Goal: Task Accomplishment & Management: Use online tool/utility

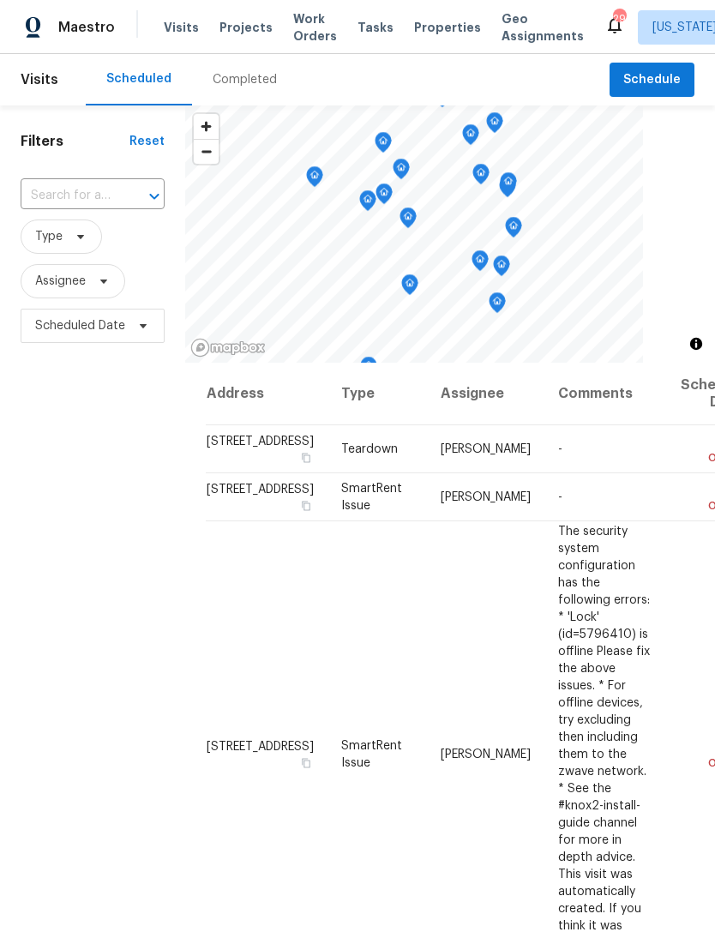
click at [246, 19] on span "Projects" at bounding box center [245, 27] width 53 height 17
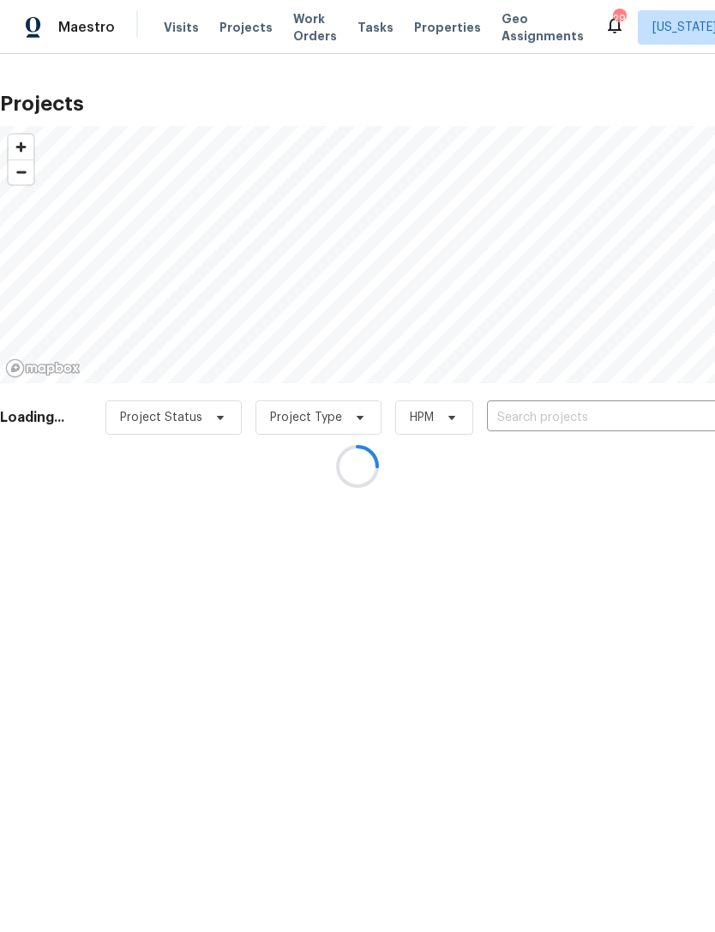
click at [567, 419] on div at bounding box center [357, 466] width 715 height 932
click at [582, 415] on div at bounding box center [357, 466] width 715 height 932
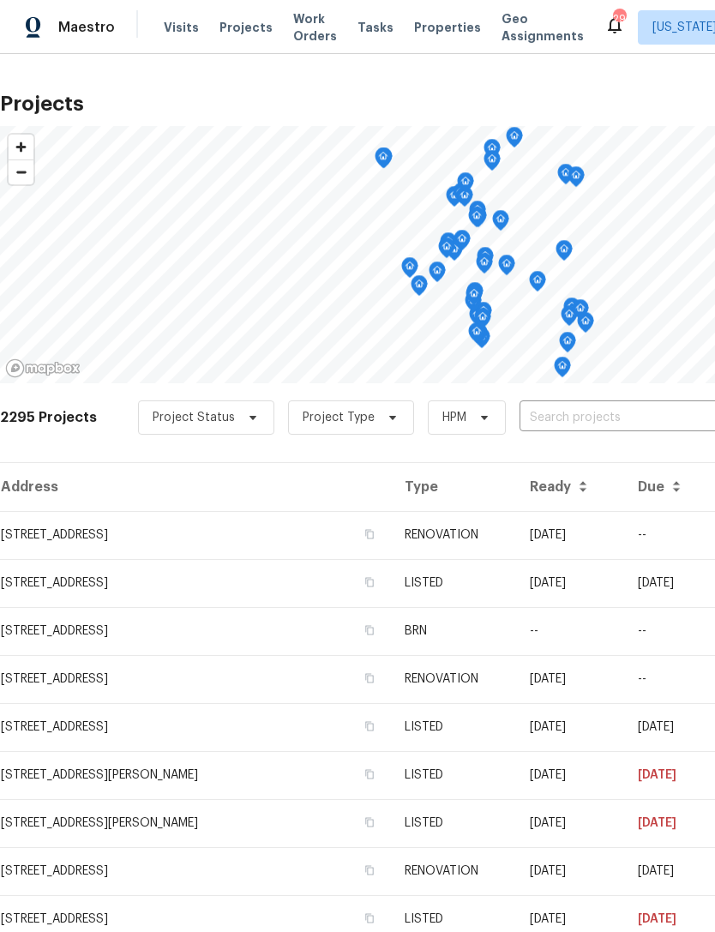
click at [629, 405] on input "text" at bounding box center [618, 418] width 196 height 27
type input "6115"
click at [562, 462] on li "[STREET_ADDRESS]" at bounding box center [584, 456] width 249 height 28
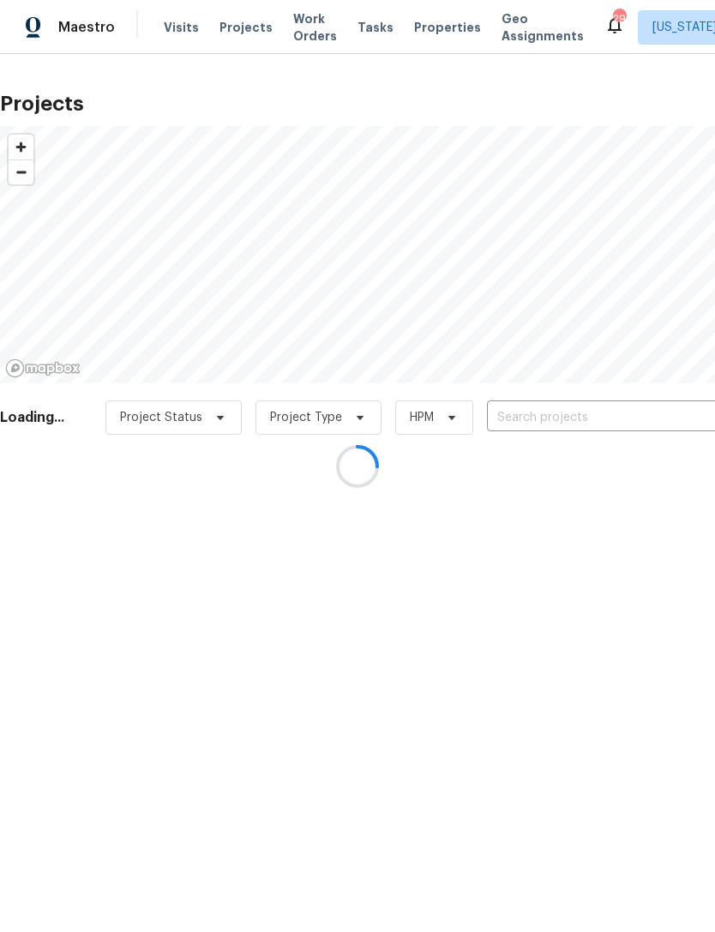
type input "[STREET_ADDRESS]"
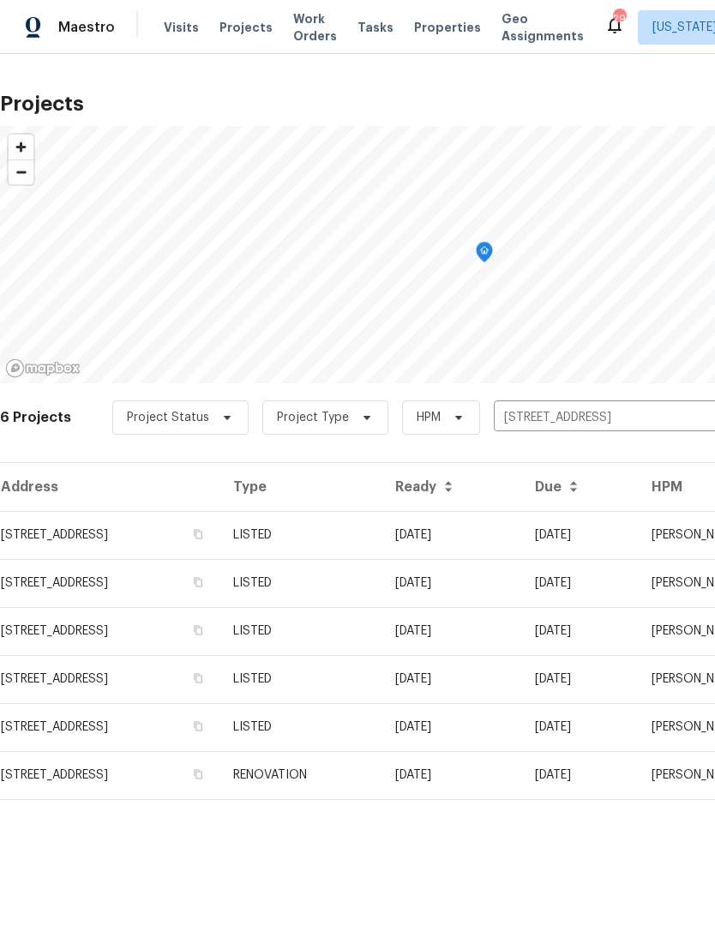
click at [219, 528] on td "[STREET_ADDRESS]" at bounding box center [109, 535] width 219 height 48
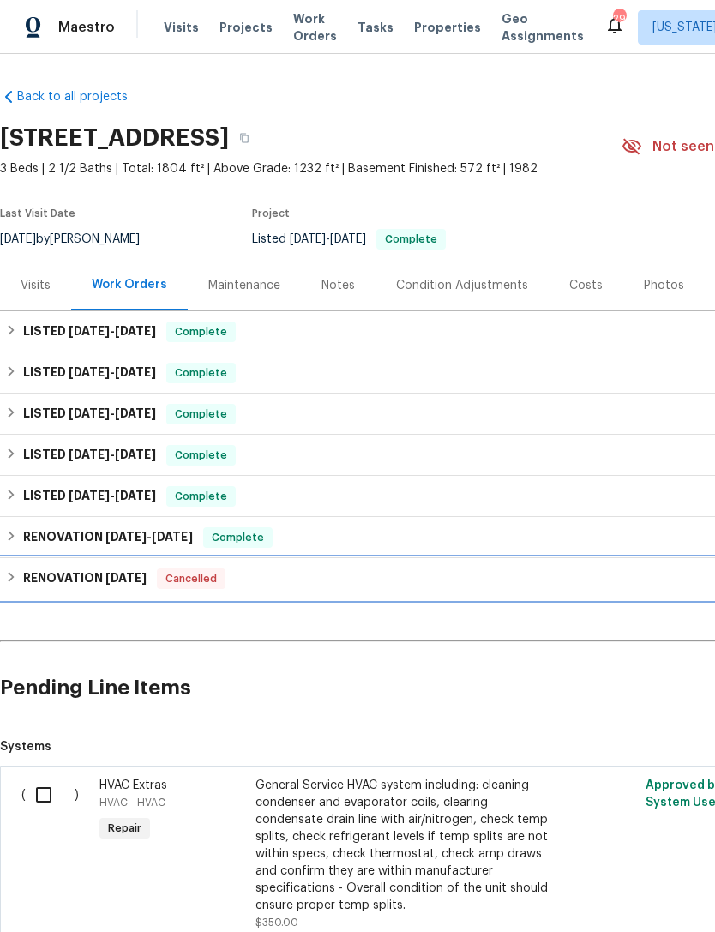
click at [196, 580] on span "Cancelled" at bounding box center [191, 578] width 65 height 17
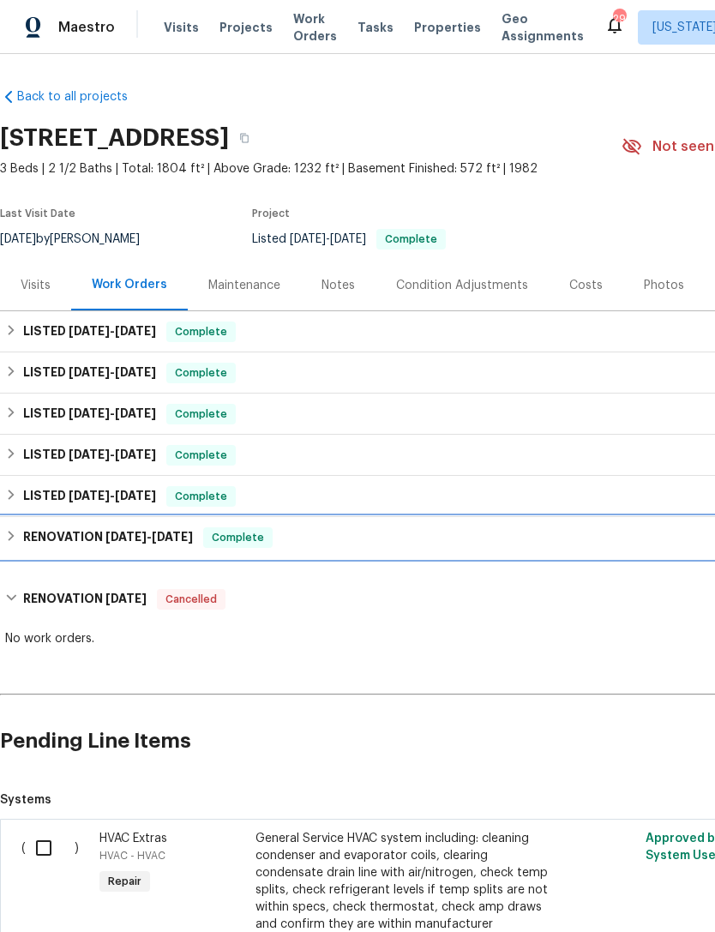
click at [247, 526] on div "RENOVATION 12/9/24 - 12/23/24 Complete" at bounding box center [484, 537] width 969 height 41
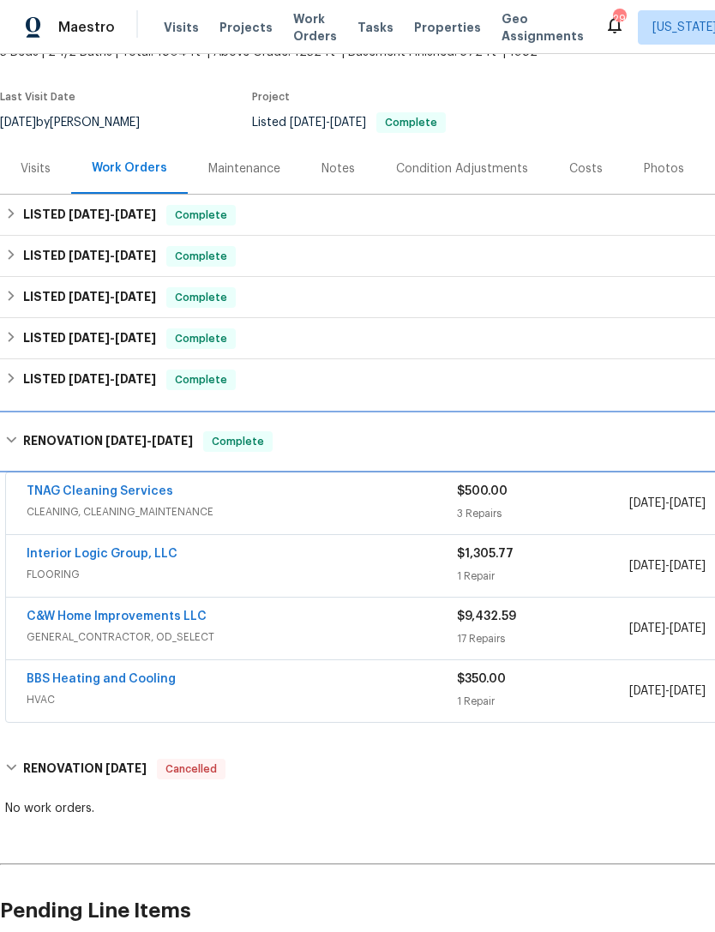
scroll to position [117, 0]
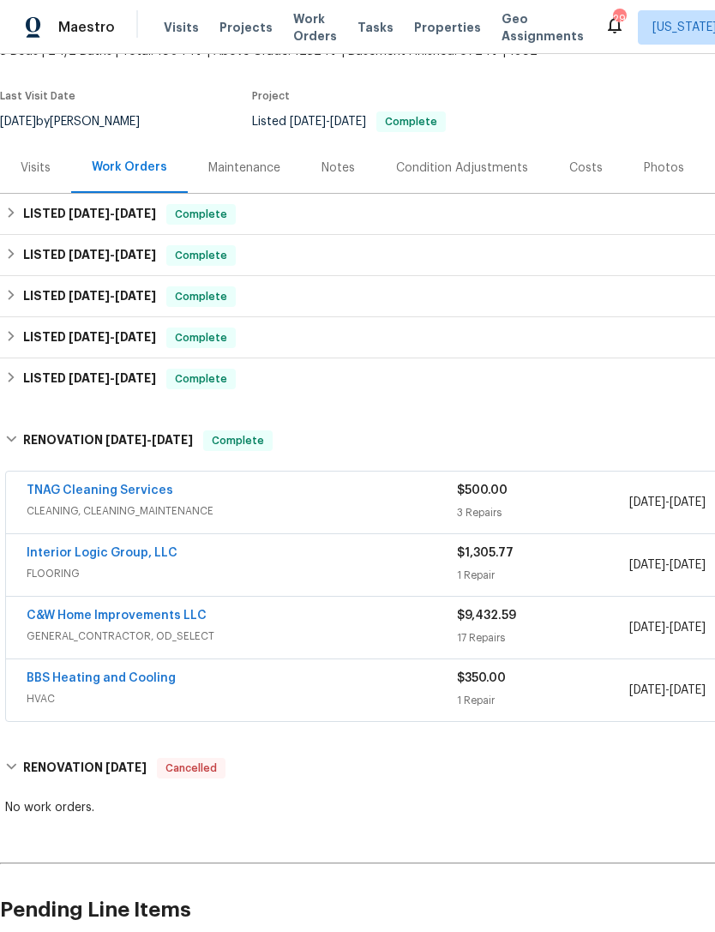
click at [284, 629] on span "GENERAL_CONTRACTOR, OD_SELECT" at bounding box center [242, 636] width 430 height 17
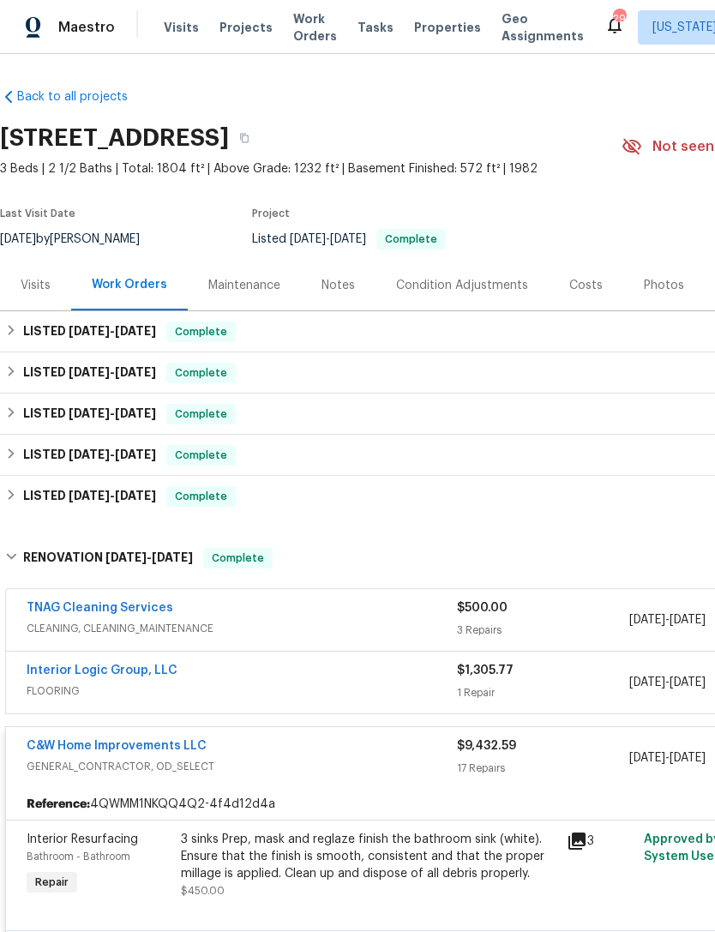
scroll to position [0, 0]
click at [63, 328] on h6 "LISTED 7/31/25 - 8/1/25" at bounding box center [89, 332] width 133 height 21
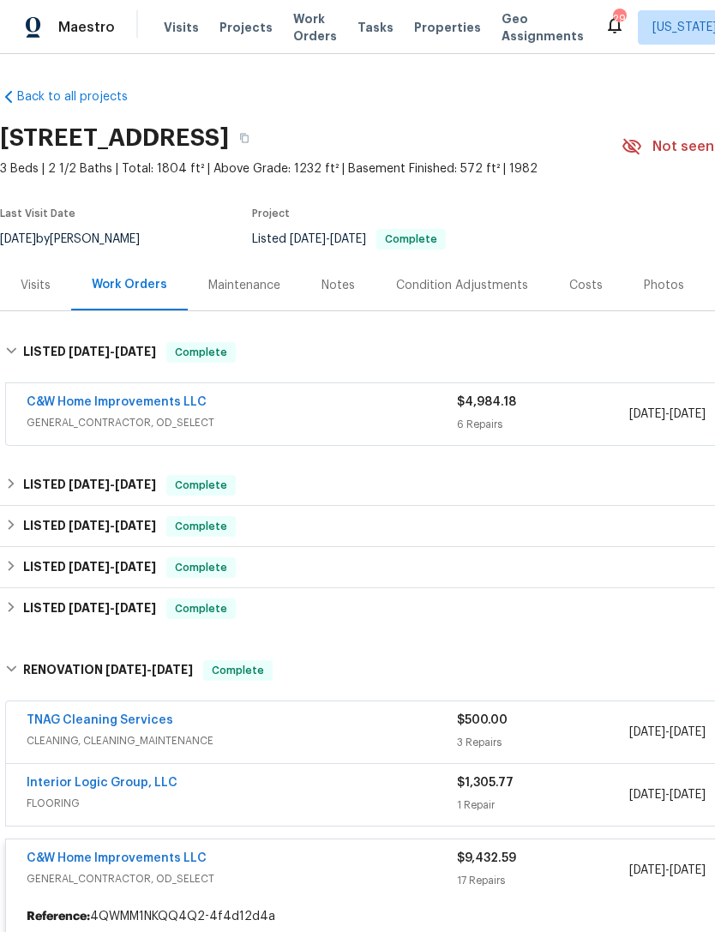
click at [392, 416] on span "GENERAL_CONTRACTOR, OD_SELECT" at bounding box center [242, 422] width 430 height 17
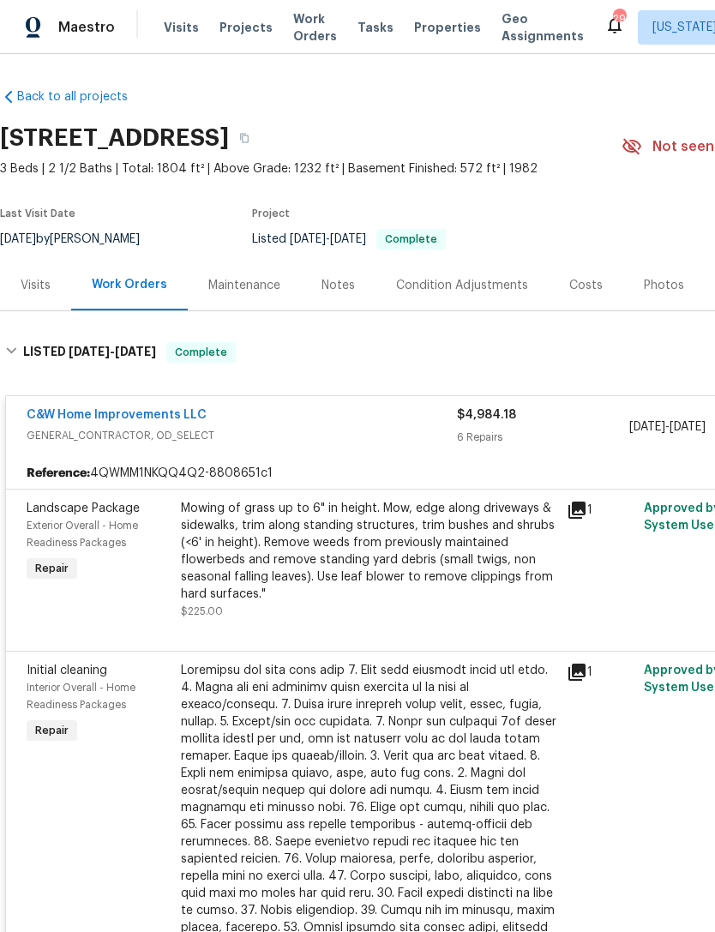
click at [117, 298] on div "Work Orders" at bounding box center [129, 285] width 117 height 51
click at [151, 281] on div "Work Orders" at bounding box center [129, 284] width 75 height 17
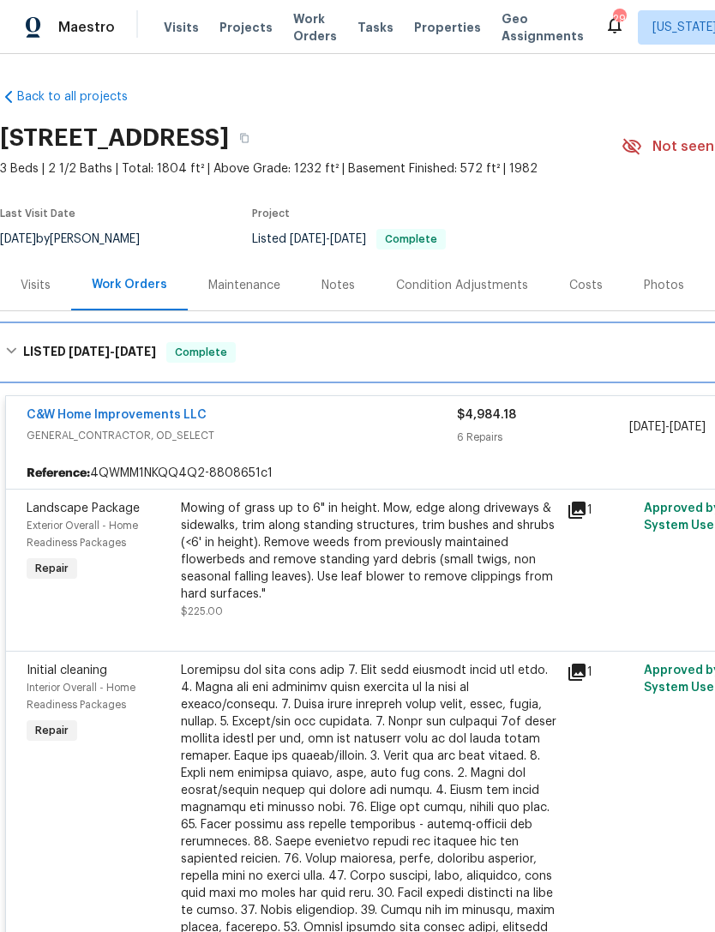
click at [36, 351] on h6 "LISTED 7/31/25 - 8/1/25" at bounding box center [89, 352] width 133 height 21
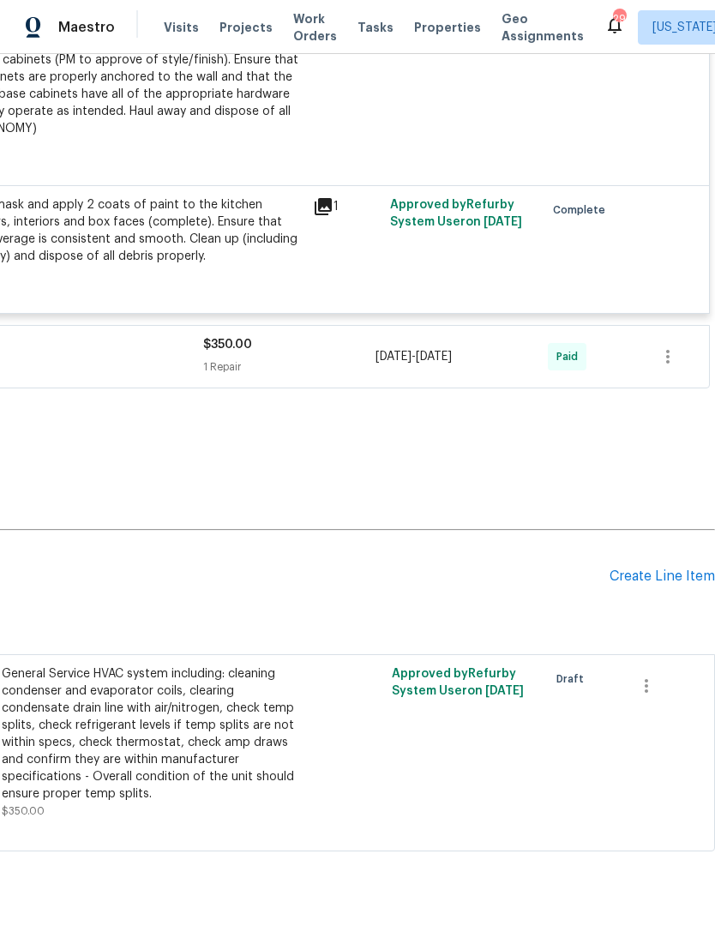
scroll to position [3125, 254]
click at [657, 586] on div "Create Line Item" at bounding box center [662, 577] width 105 height 16
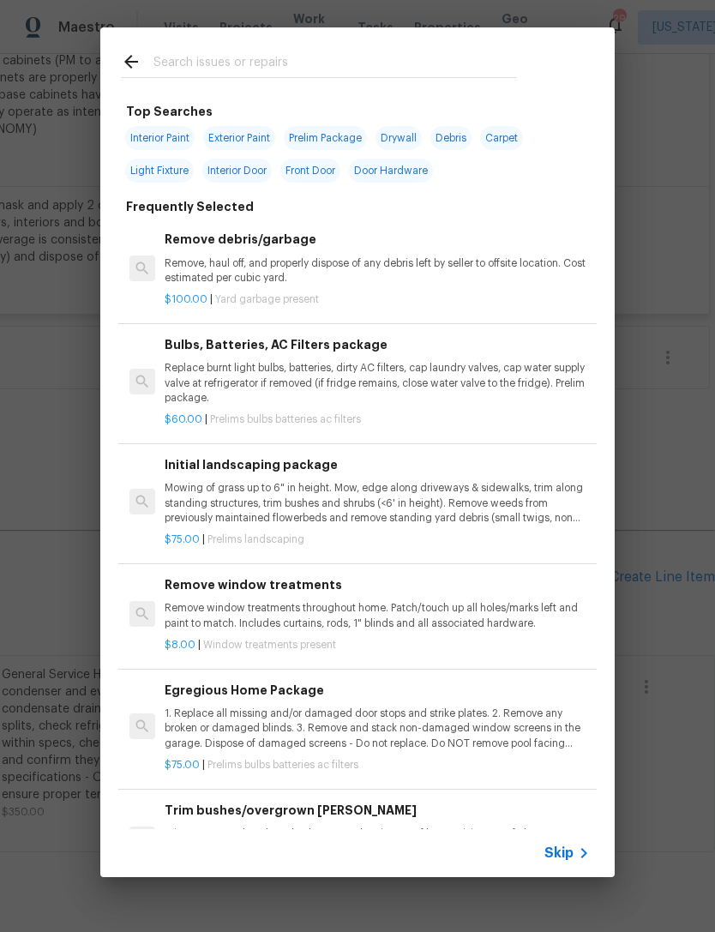
click at [170, 128] on span "Interior Paint" at bounding box center [159, 138] width 69 height 24
type input "Interior Paint"
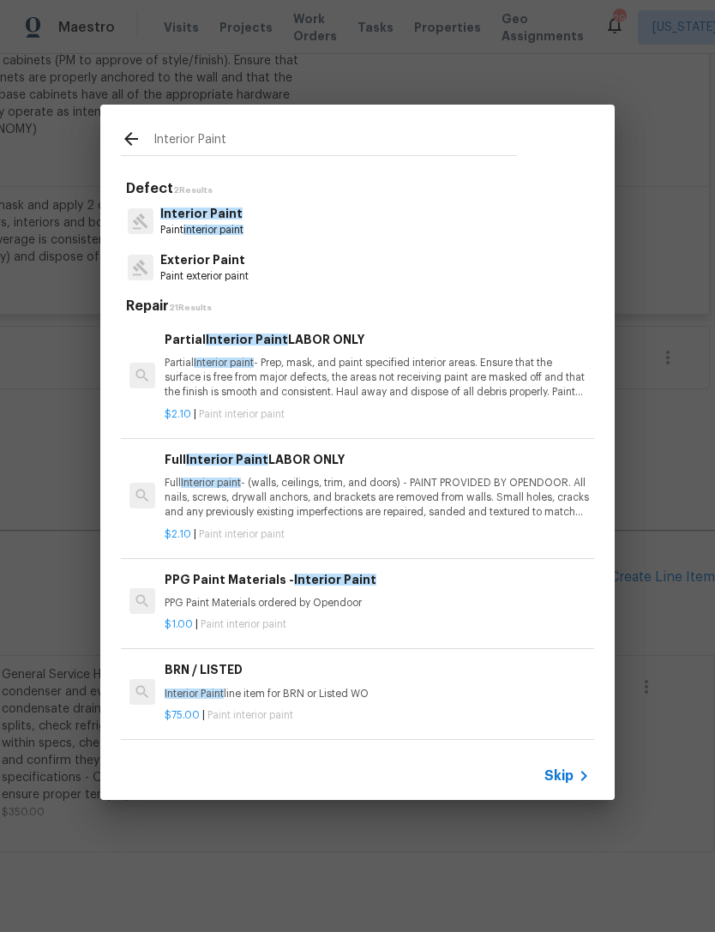
click at [436, 392] on p "Partial Interior paint - Prep, mask, and paint specified interior areas. Ensure…" at bounding box center [377, 378] width 425 height 44
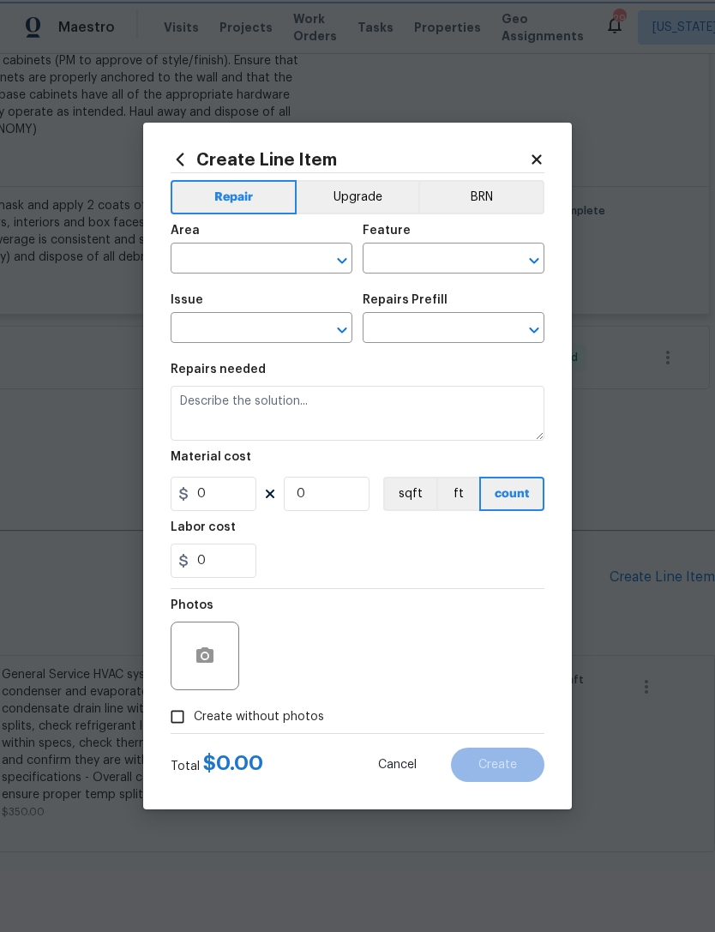
type input "Overall Paint"
type input "Interior Paint"
type input "Partial Interior Paint LABOR ONLY $2.10"
type textarea "Partial Interior paint - Prep, mask, and paint specified interior areas. Ensure…"
type input "2.1"
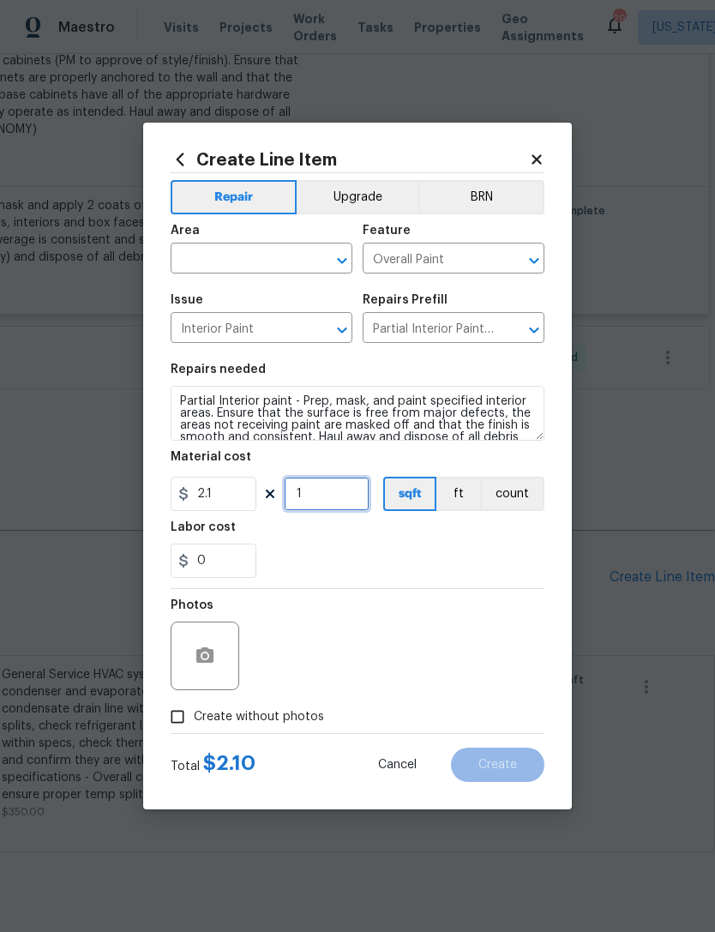
click at [326, 497] on input "1" at bounding box center [327, 494] width 86 height 34
click at [434, 566] on div "0" at bounding box center [358, 561] width 374 height 34
click at [323, 493] on input "300" at bounding box center [327, 494] width 86 height 34
type input "195"
click at [371, 568] on div "0" at bounding box center [358, 561] width 374 height 34
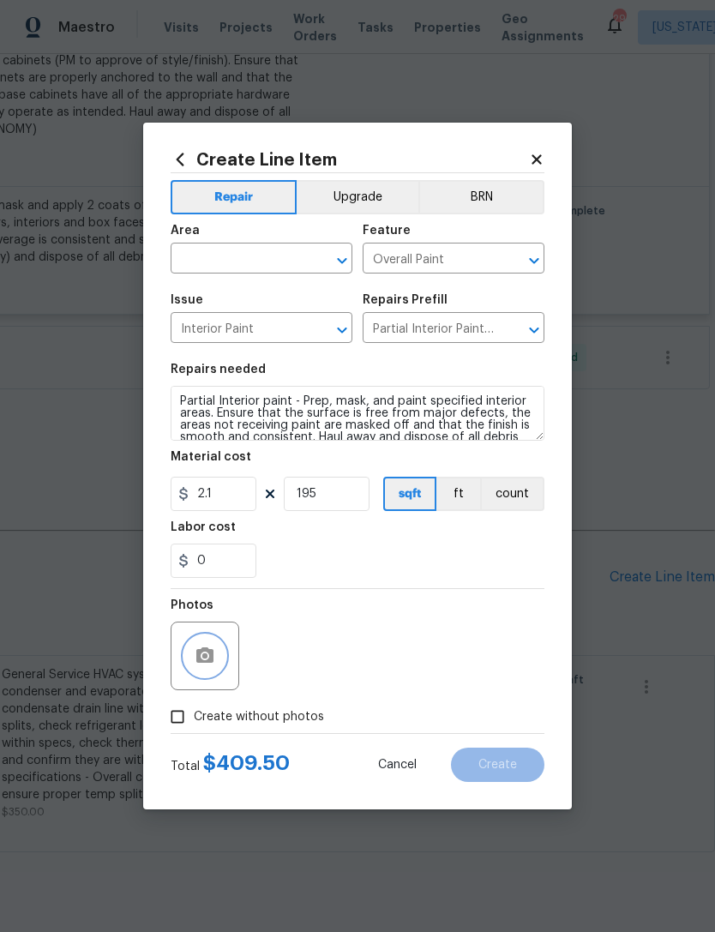
click at [206, 658] on circle "button" at bounding box center [204, 655] width 5 height 5
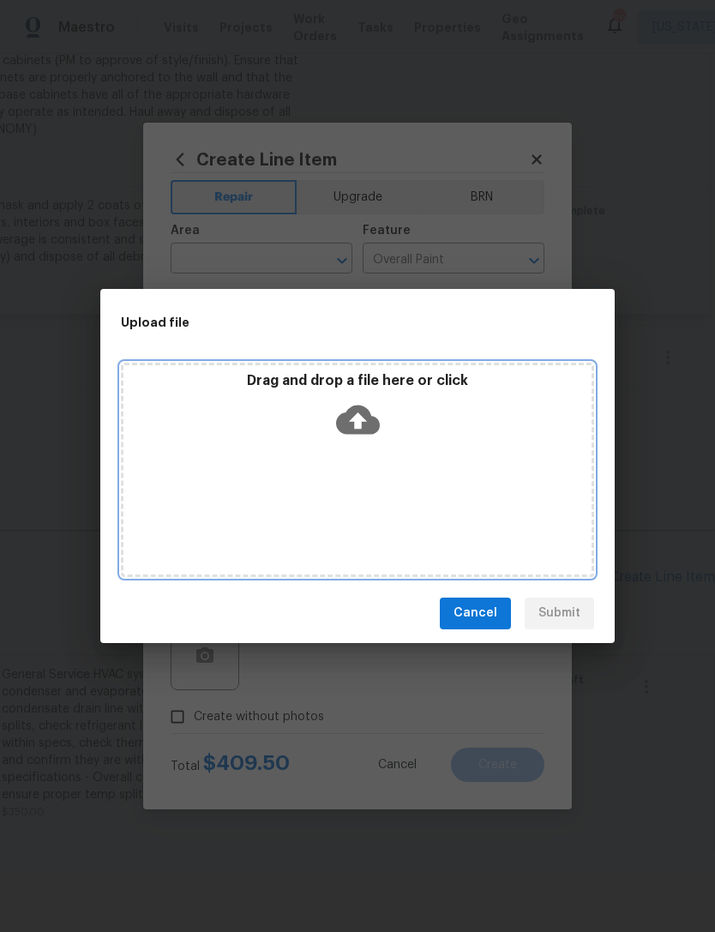
click at [386, 424] on div "Drag and drop a file here or click" at bounding box center [357, 409] width 468 height 74
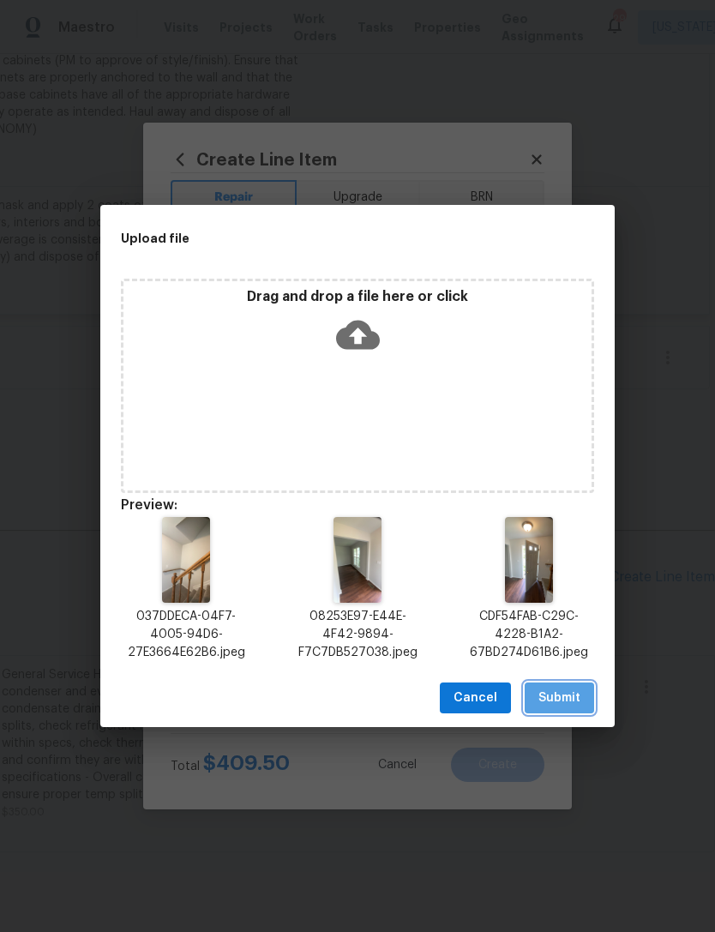
click at [571, 687] on button "Submit" at bounding box center [559, 698] width 69 height 32
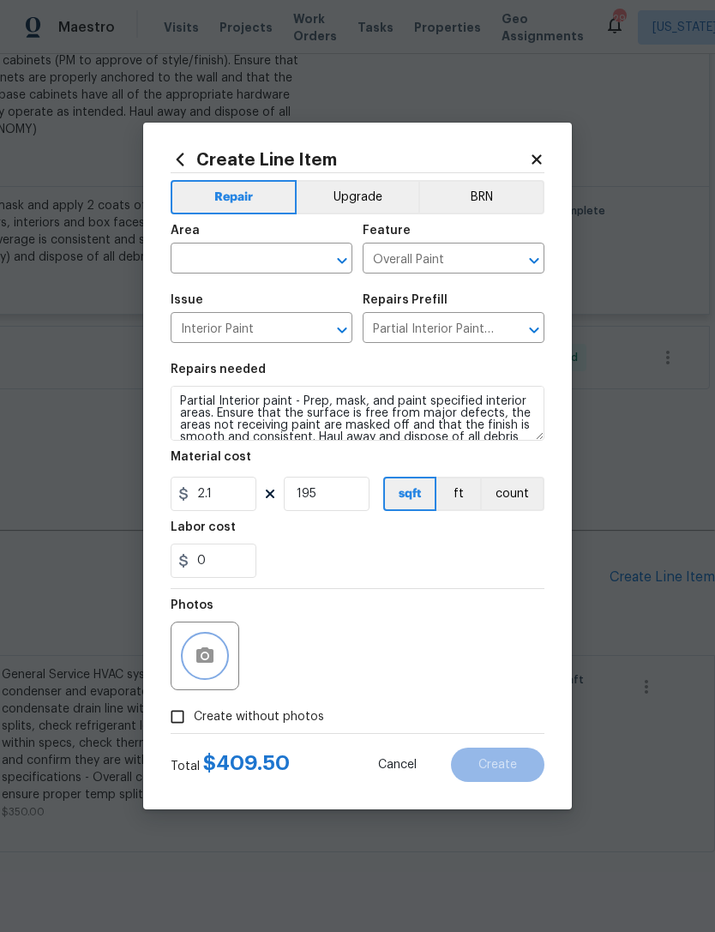
click at [346, 249] on button "Open" at bounding box center [342, 261] width 24 height 24
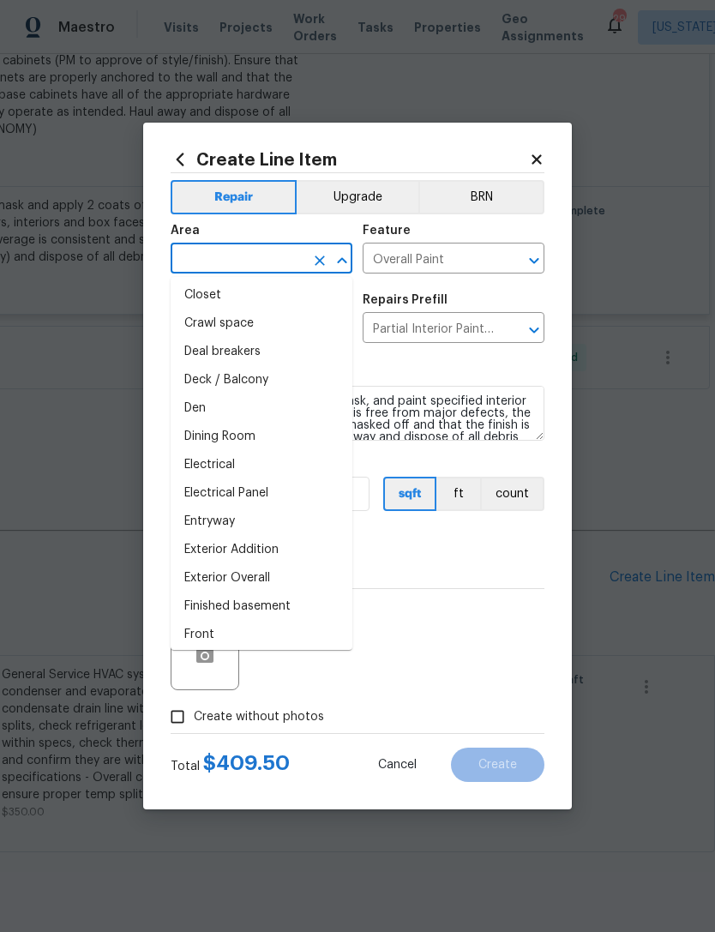
scroll to position [171, 0]
click at [277, 524] on li "Entryway" at bounding box center [262, 522] width 182 height 28
type input "Entryway"
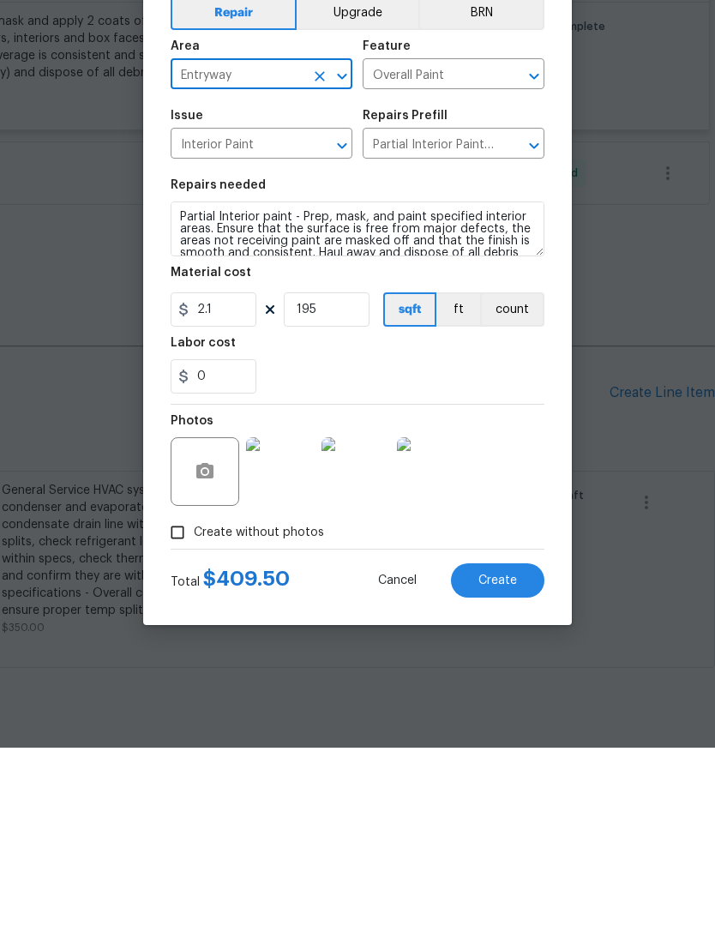
click at [498, 759] on span "Create" at bounding box center [497, 765] width 39 height 13
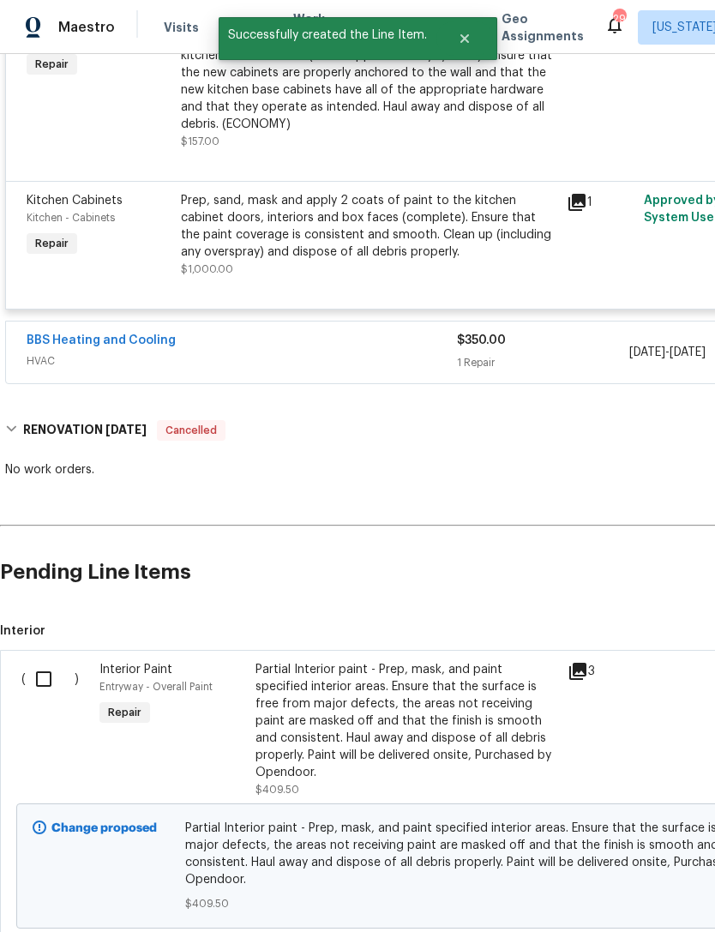
scroll to position [3130, 0]
click at [396, 671] on div "Partial Interior paint - Prep, mask, and paint specified interior areas. Ensure…" at bounding box center [406, 721] width 302 height 120
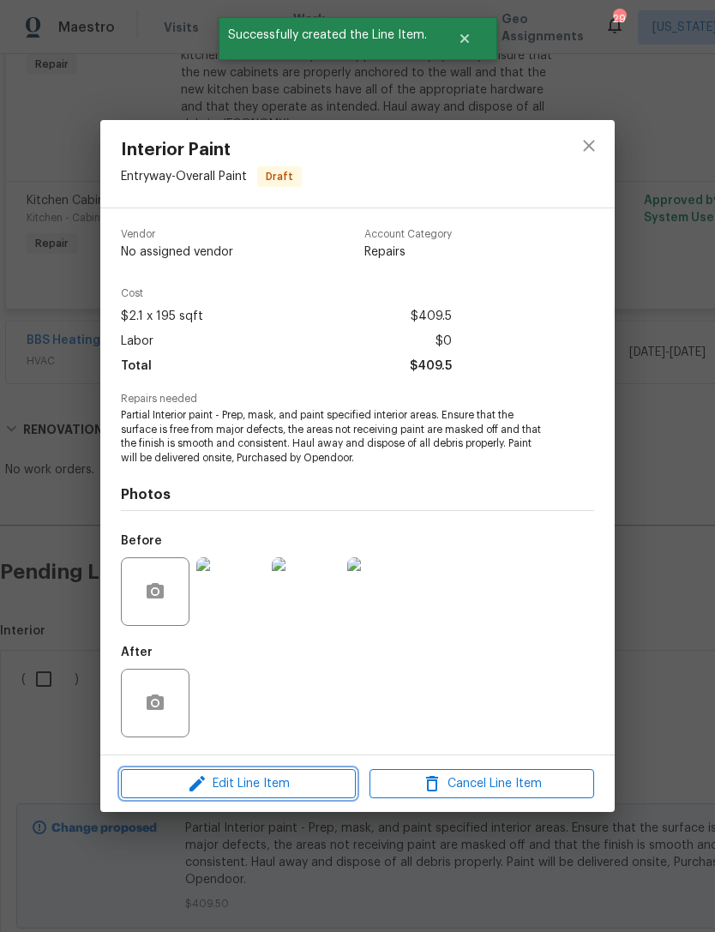
click at [299, 775] on span "Edit Line Item" at bounding box center [238, 783] width 225 height 21
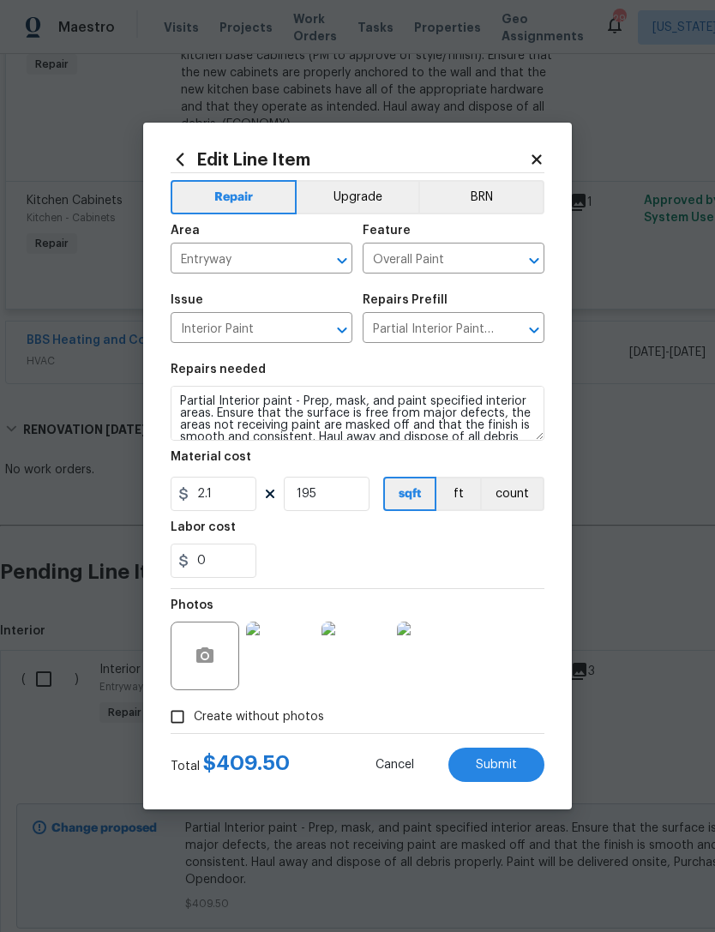
click at [609, 514] on body "Maestro Visits Projects Work Orders Tasks Properties Geo Assignments 29 Washing…" at bounding box center [357, 466] width 715 height 932
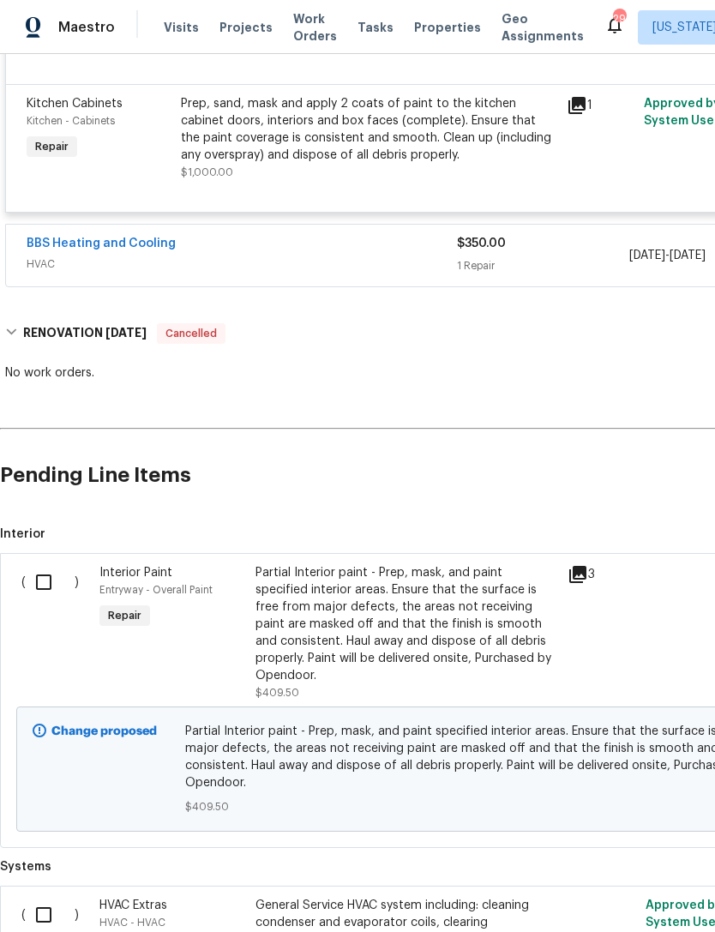
scroll to position [3227, 0]
click at [39, 564] on input "checkbox" at bounding box center [50, 582] width 49 height 36
checkbox input "true"
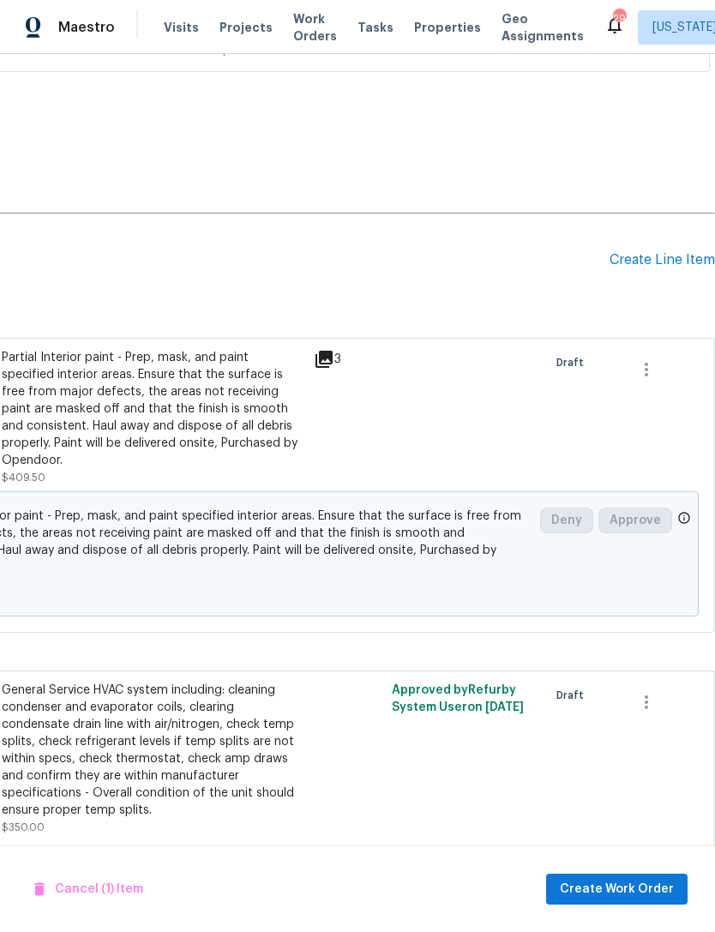
scroll to position [3441, 254]
click at [636, 889] on span "Create Work Order" at bounding box center [617, 889] width 114 height 21
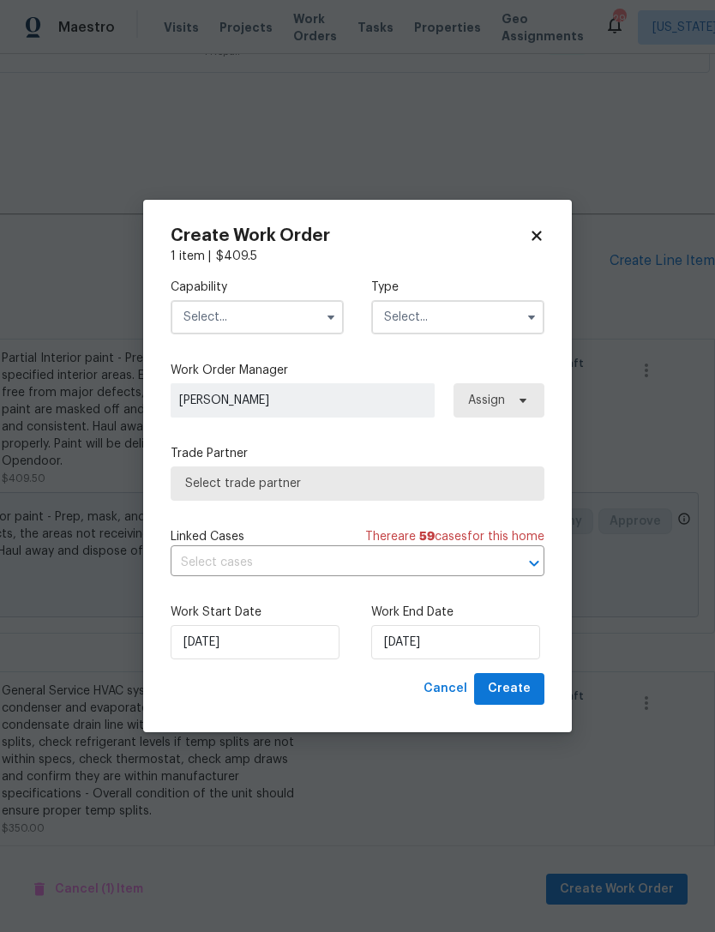
click at [505, 315] on input "text" at bounding box center [457, 317] width 173 height 34
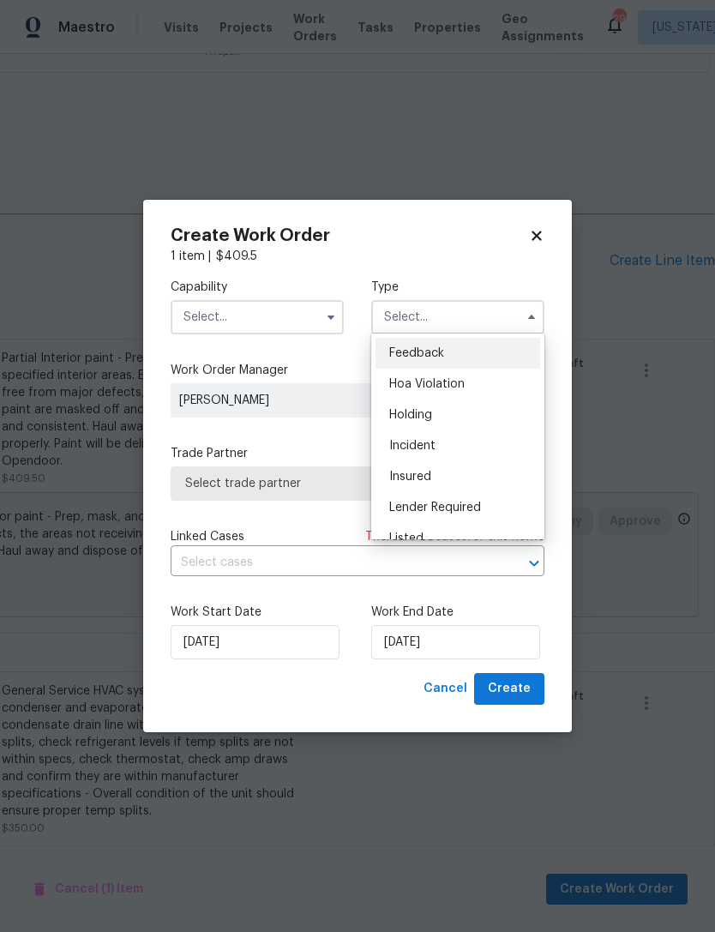
click at [493, 349] on div "Feedback" at bounding box center [458, 353] width 165 height 31
type input "Feedback"
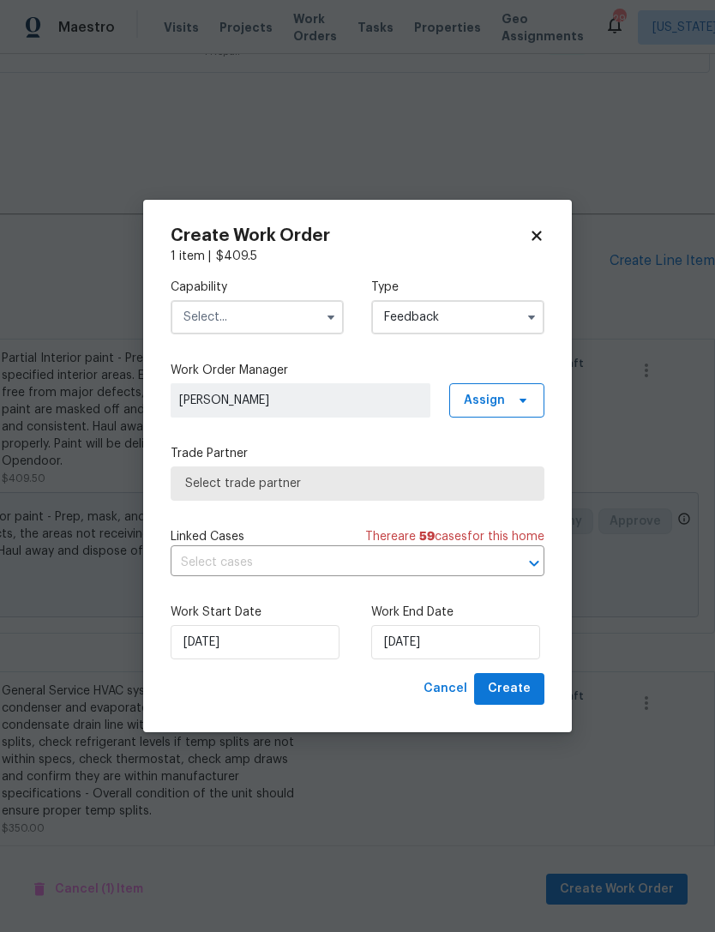
click at [338, 320] on button "button" at bounding box center [331, 317] width 21 height 21
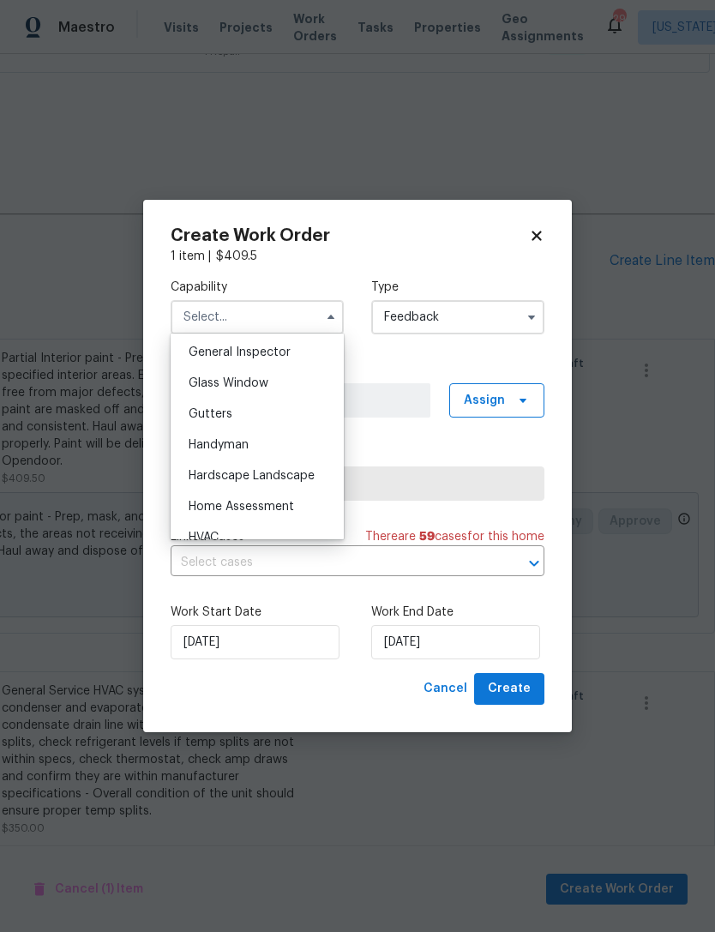
scroll to position [789, 0]
click at [303, 381] on div "General Contractor" at bounding box center [257, 384] width 165 height 31
type input "General Contractor"
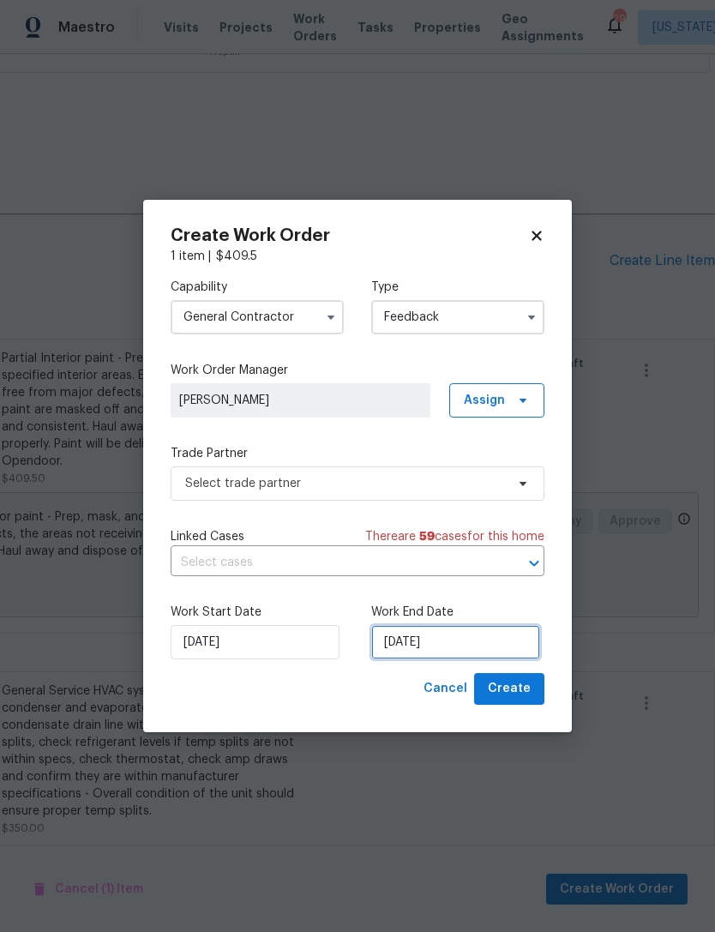
click at [445, 645] on input "[DATE]" at bounding box center [455, 642] width 169 height 34
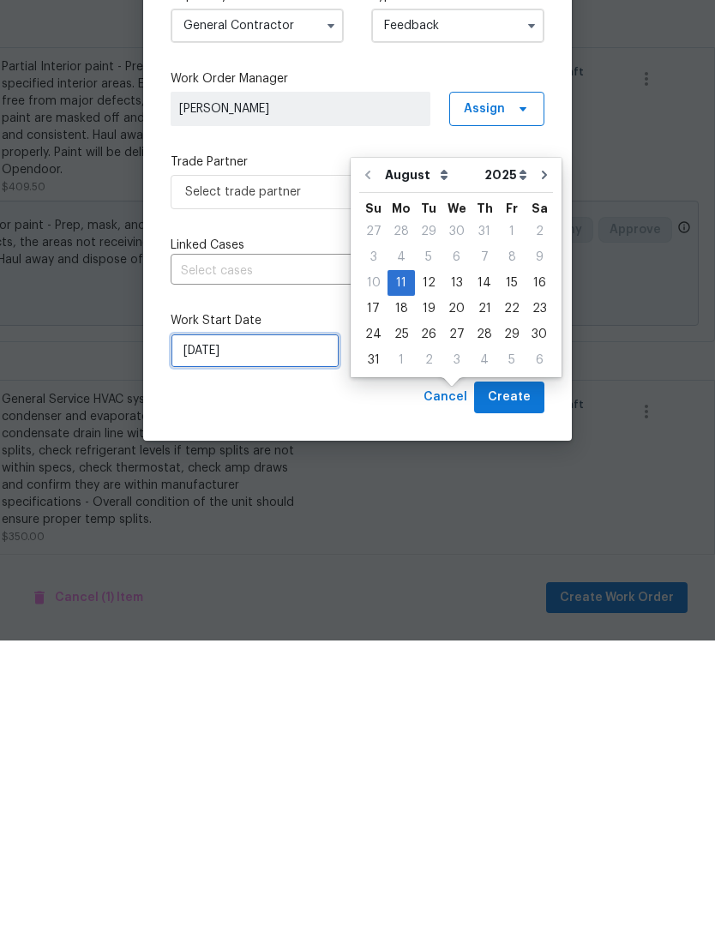
click at [256, 625] on input "[DATE]" at bounding box center [255, 642] width 169 height 34
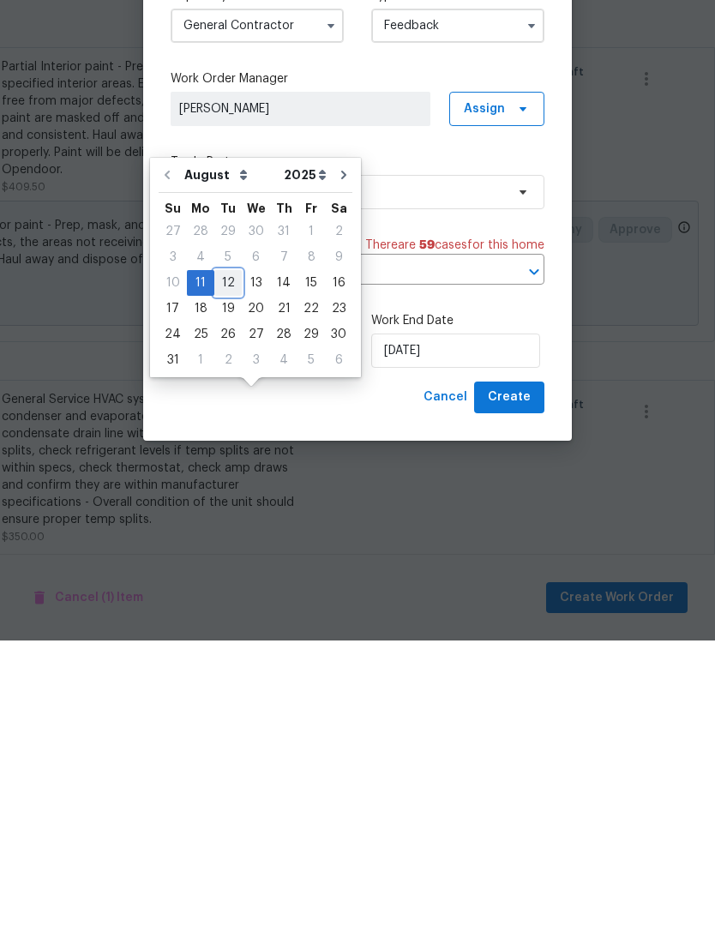
click at [223, 562] on div "12" at bounding box center [227, 574] width 27 height 24
type input "[DATE]"
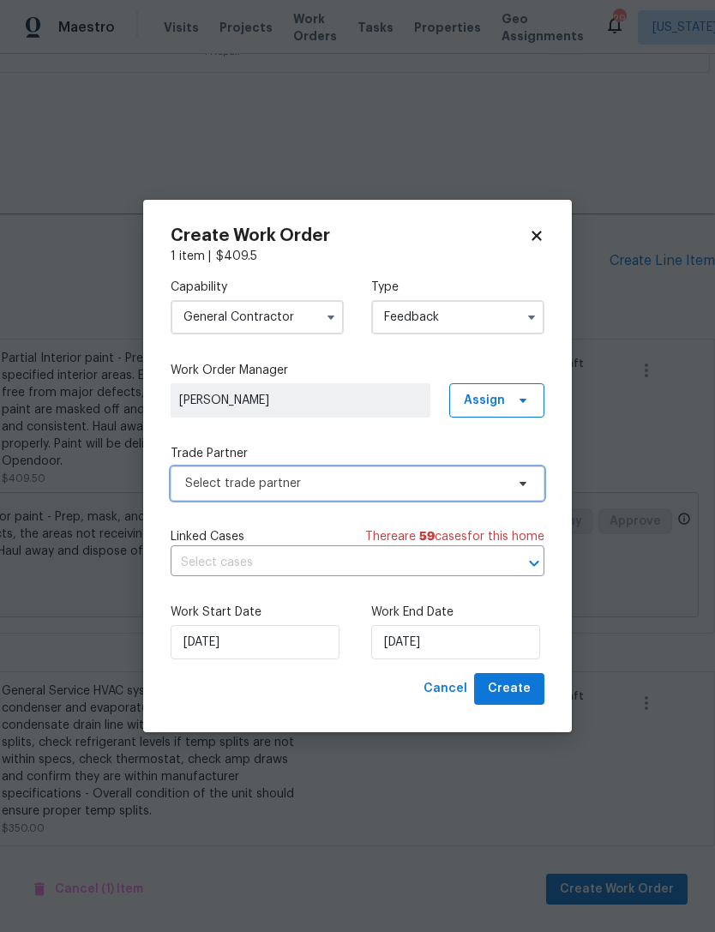
click at [526, 488] on icon at bounding box center [523, 484] width 14 height 14
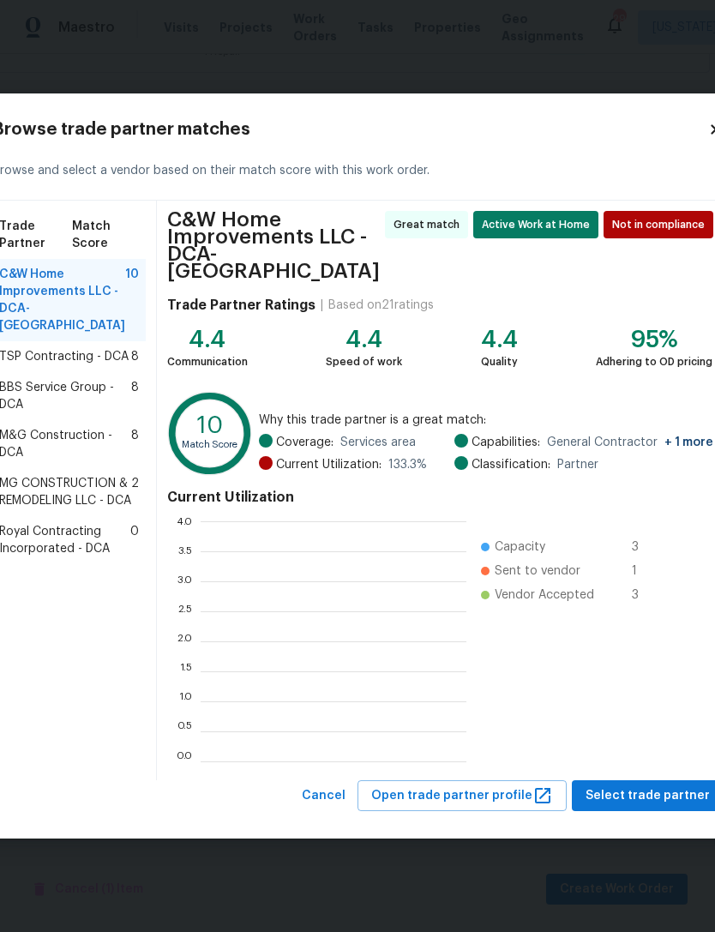
scroll to position [240, 266]
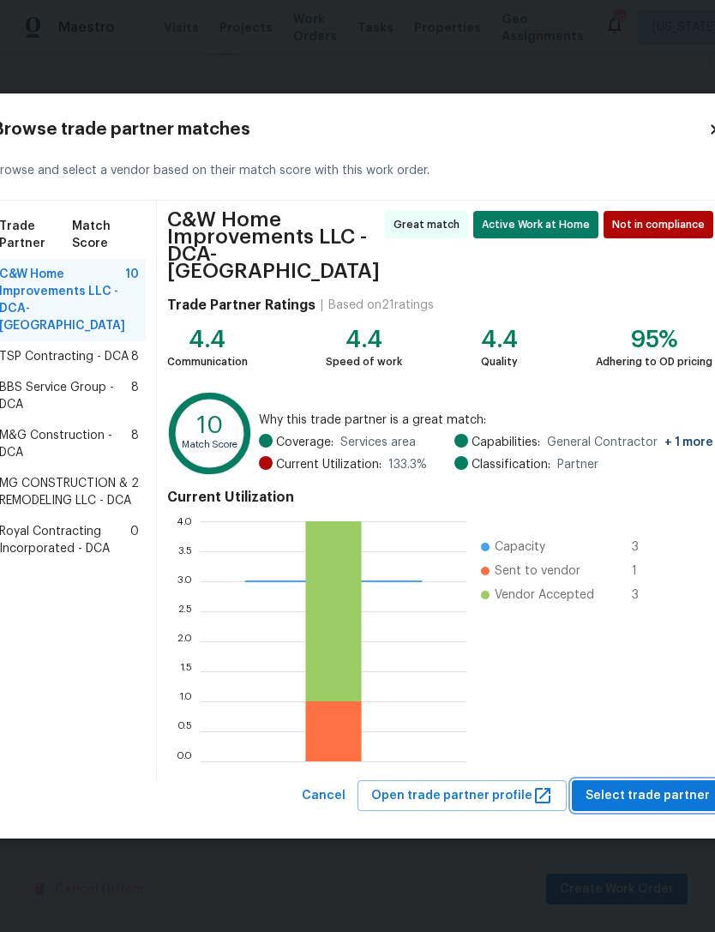
click at [630, 790] on span "Select trade partner" at bounding box center [648, 795] width 124 height 21
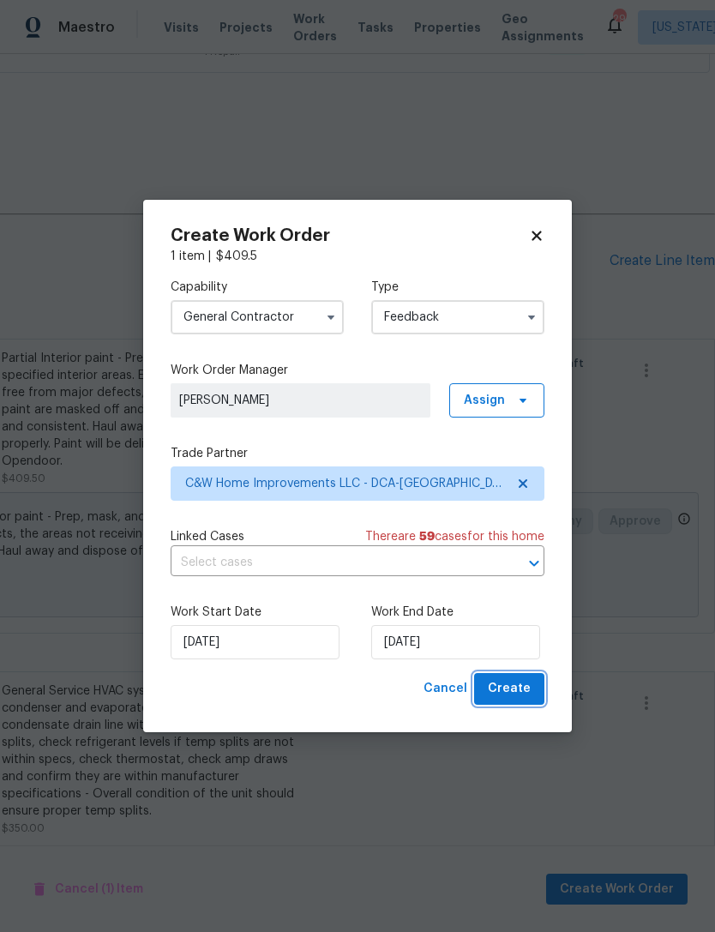
click at [520, 687] on span "Create" at bounding box center [509, 688] width 43 height 21
checkbox input "false"
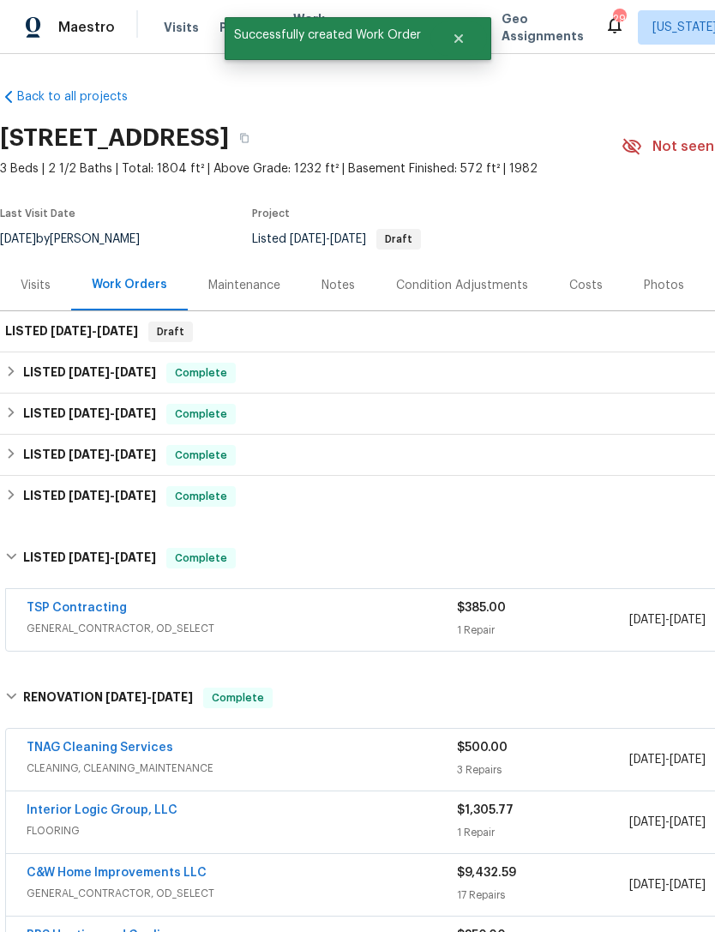
scroll to position [0, 0]
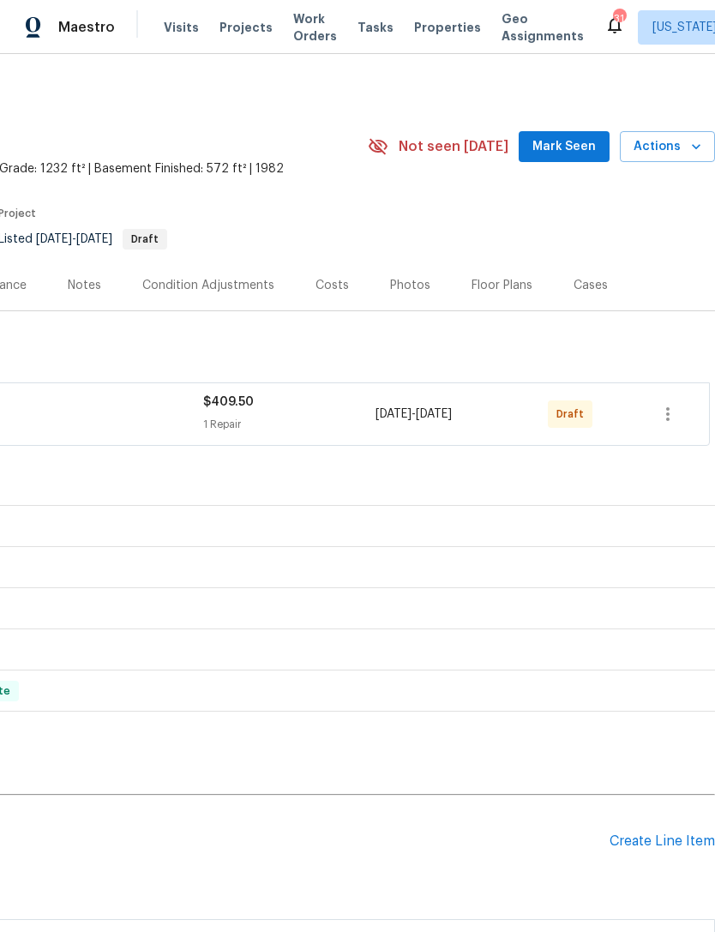
scroll to position [0, 254]
click at [676, 408] on icon "button" at bounding box center [668, 414] width 21 height 21
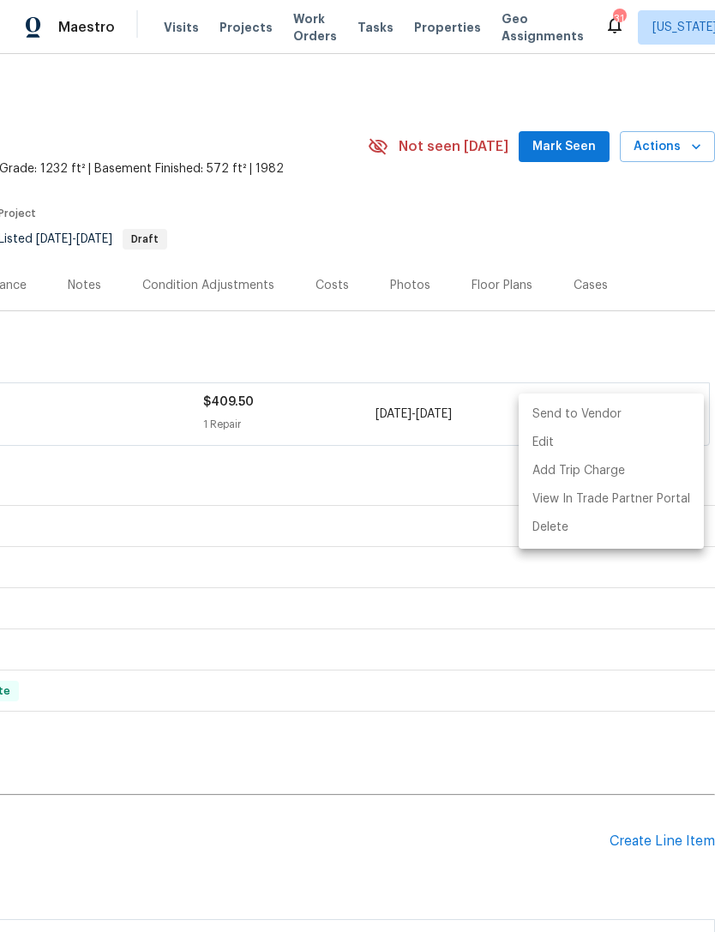
click at [630, 417] on li "Send to Vendor" at bounding box center [611, 414] width 185 height 28
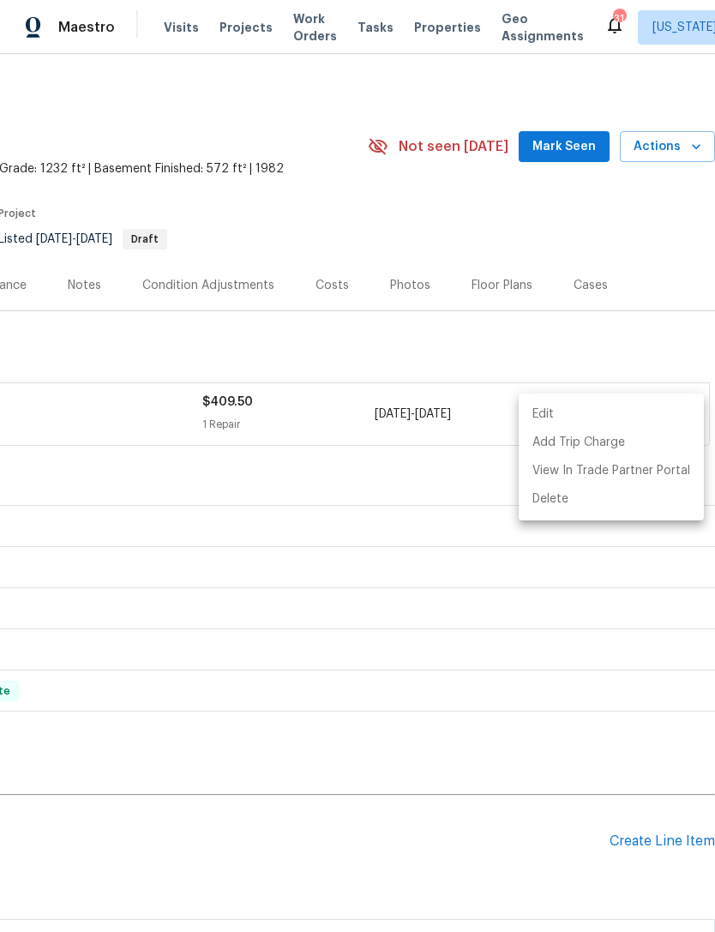
click at [376, 485] on div at bounding box center [357, 466] width 715 height 932
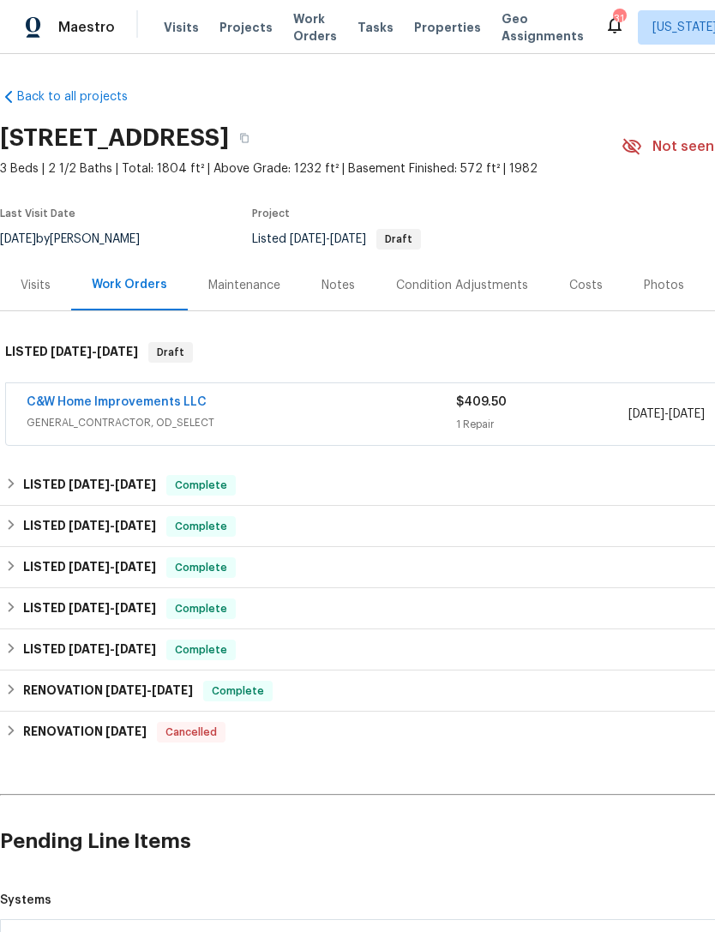
scroll to position [0, 0]
click at [241, 33] on span "Projects" at bounding box center [245, 27] width 53 height 17
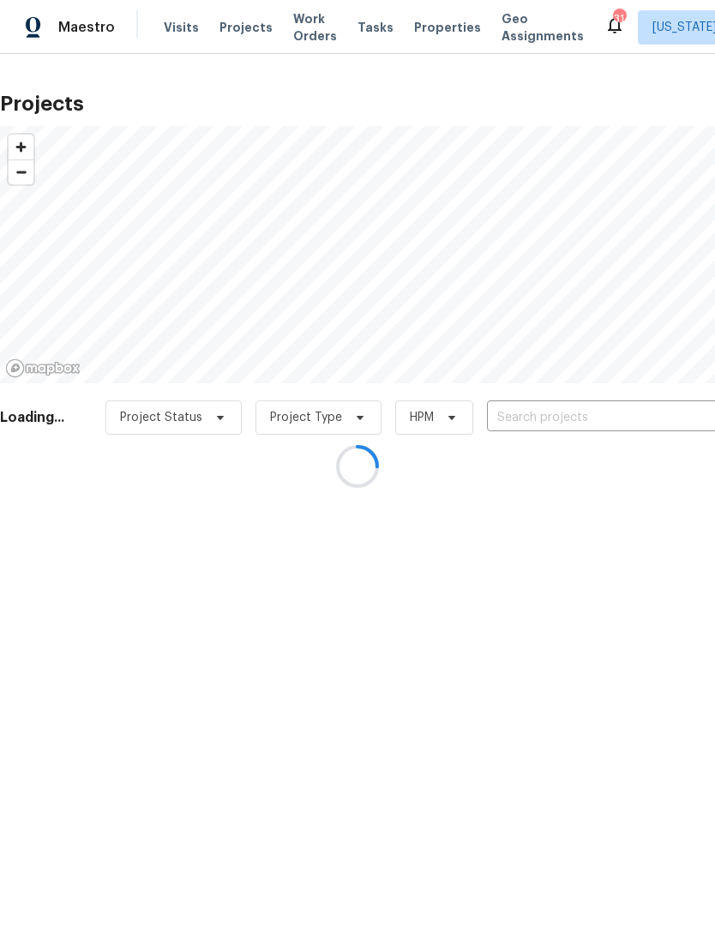
click at [560, 413] on div at bounding box center [357, 466] width 715 height 932
click at [557, 410] on div at bounding box center [357, 466] width 715 height 932
click at [575, 423] on div at bounding box center [357, 466] width 715 height 932
click at [562, 421] on div at bounding box center [357, 466] width 715 height 932
click at [552, 417] on div at bounding box center [357, 466] width 715 height 932
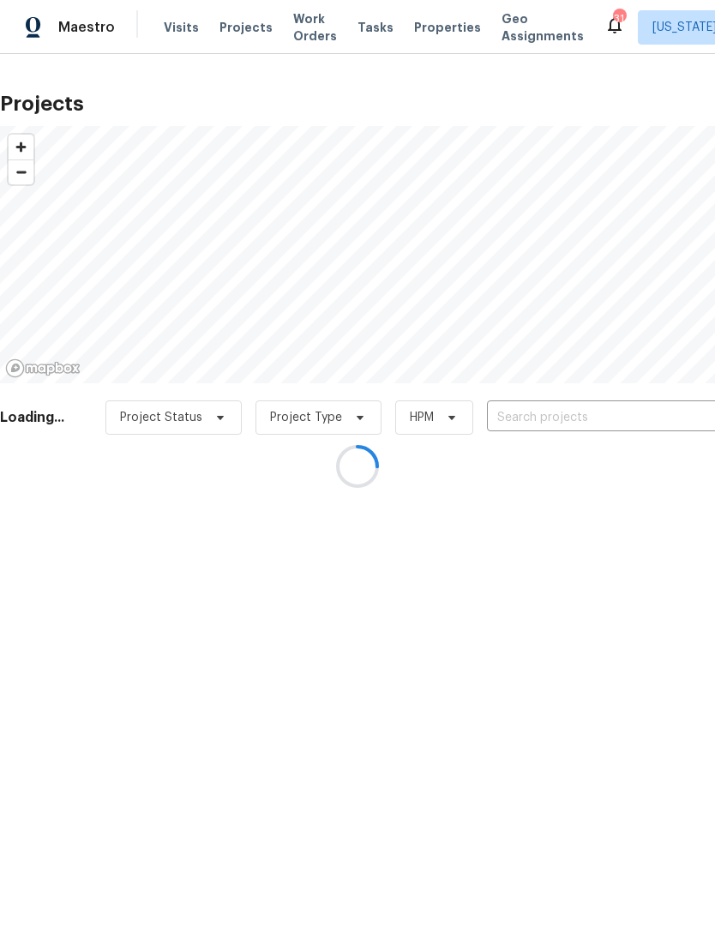
click at [531, 413] on div at bounding box center [357, 466] width 715 height 932
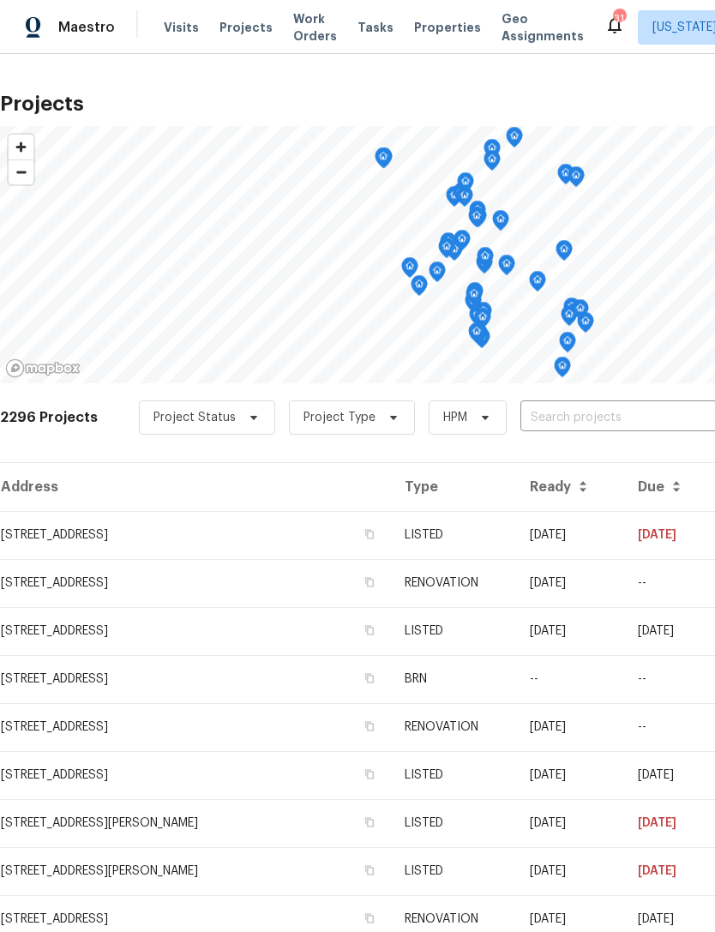
click at [592, 411] on input "text" at bounding box center [618, 418] width 196 height 27
type input "9078"
click at [580, 454] on li "[STREET_ADDRESS][PERSON_NAME]" at bounding box center [584, 456] width 249 height 28
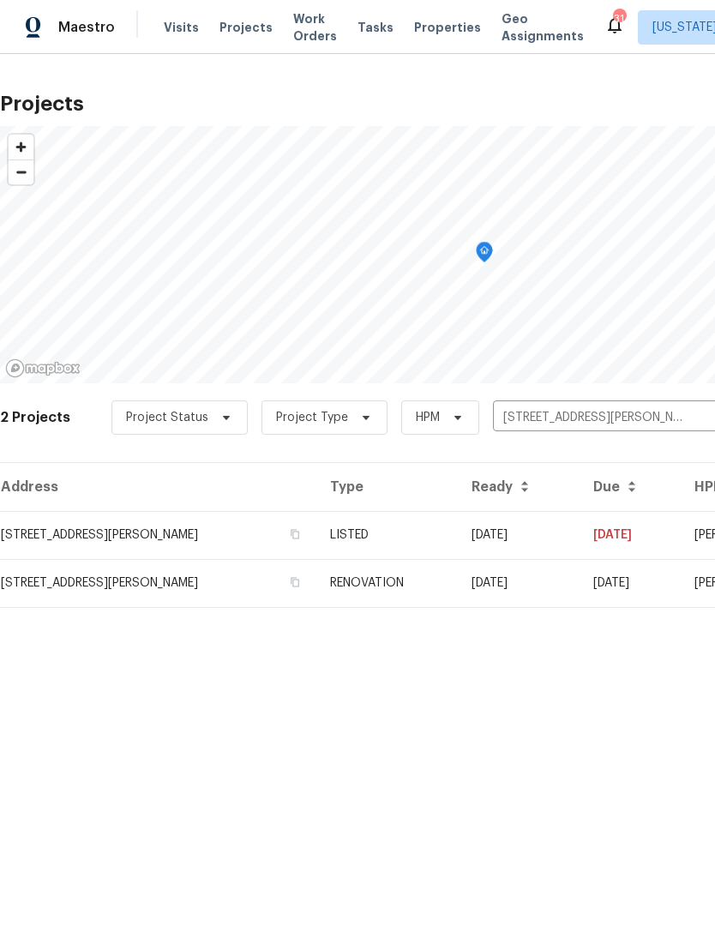
click at [199, 534] on td "[STREET_ADDRESS][PERSON_NAME]" at bounding box center [158, 535] width 316 height 48
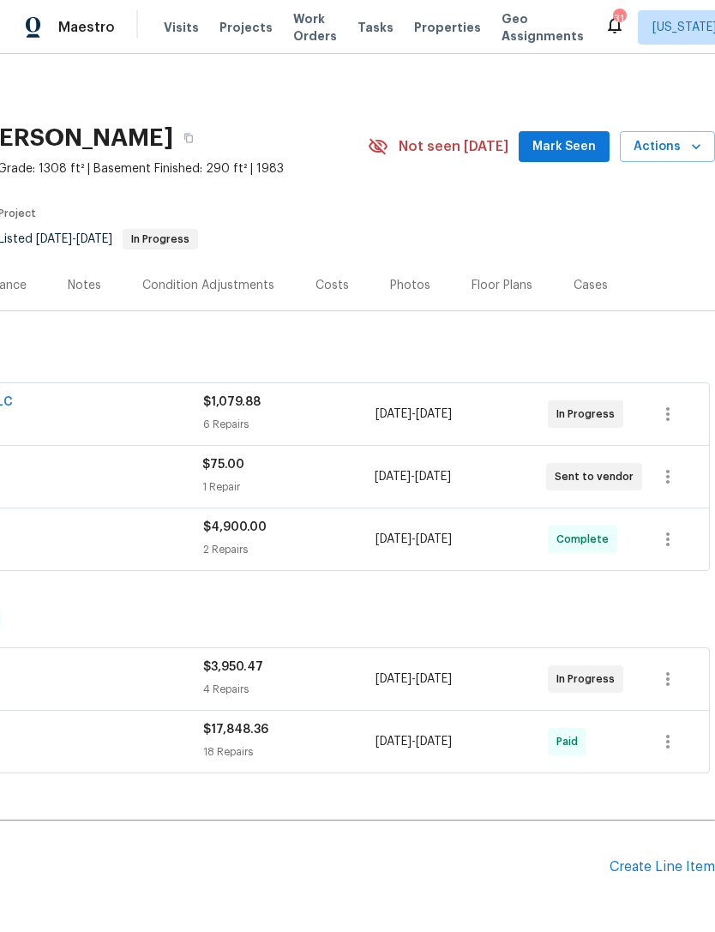
scroll to position [0, 254]
click at [658, 860] on div "Create Line Item" at bounding box center [662, 867] width 105 height 16
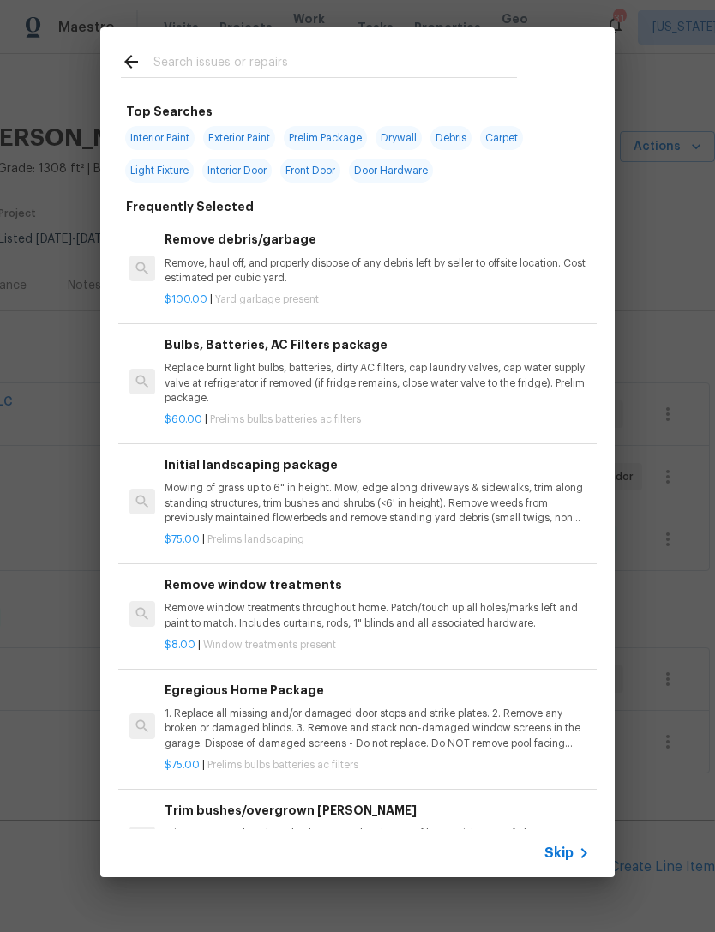
click at [388, 59] on input "text" at bounding box center [335, 64] width 364 height 26
type input "Clea"
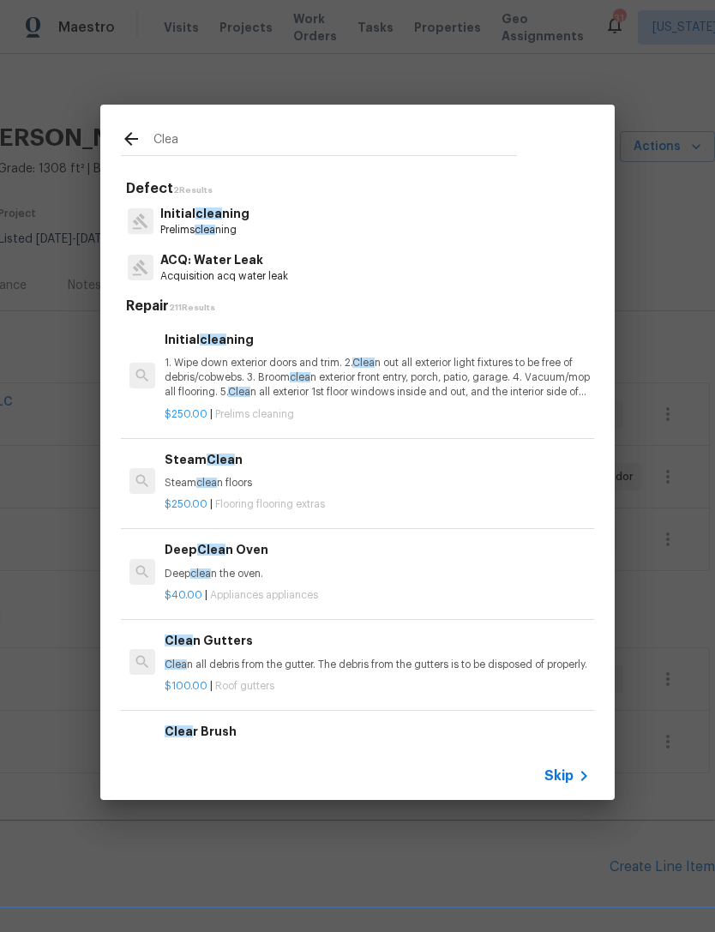
click at [345, 376] on p "1. Wipe down exterior doors and trim. 2. Clea n out all exterior light fixtures…" at bounding box center [377, 378] width 425 height 44
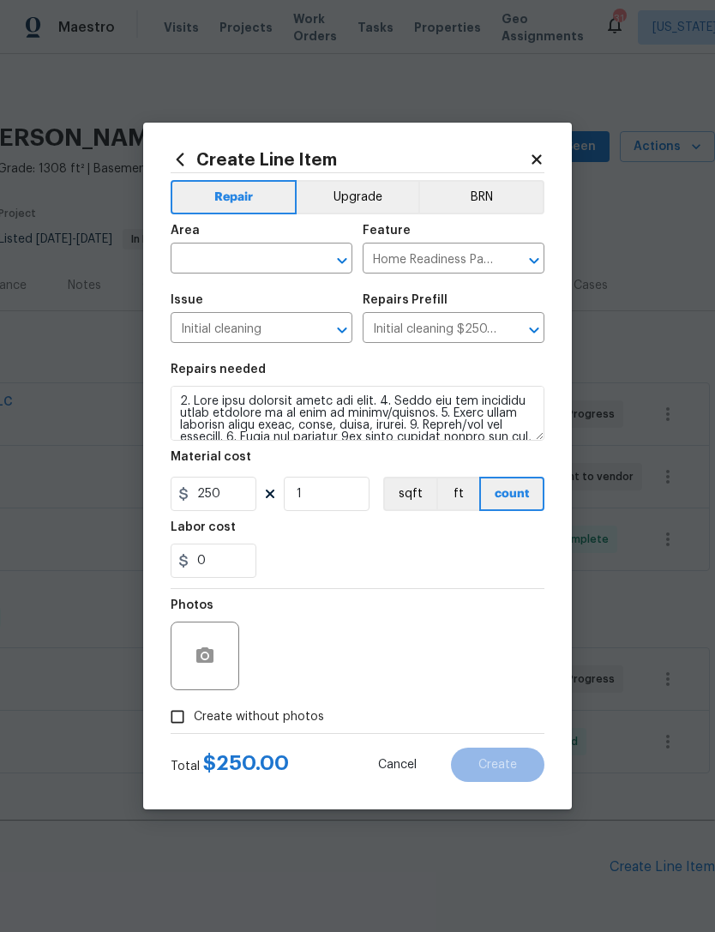
click at [345, 255] on icon "Open" at bounding box center [342, 260] width 21 height 21
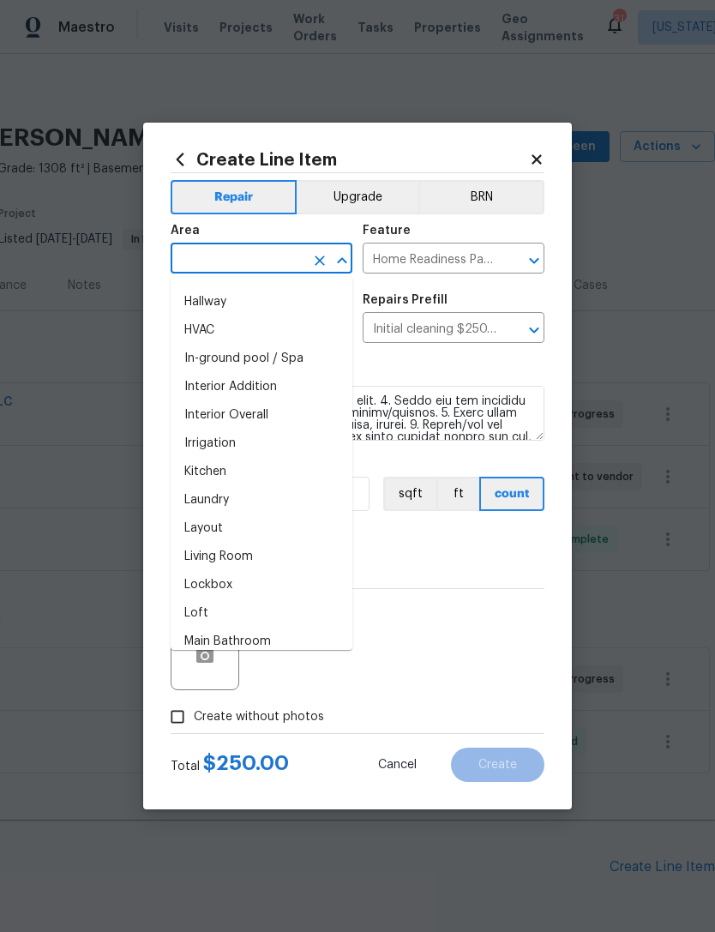
scroll to position [587, 0]
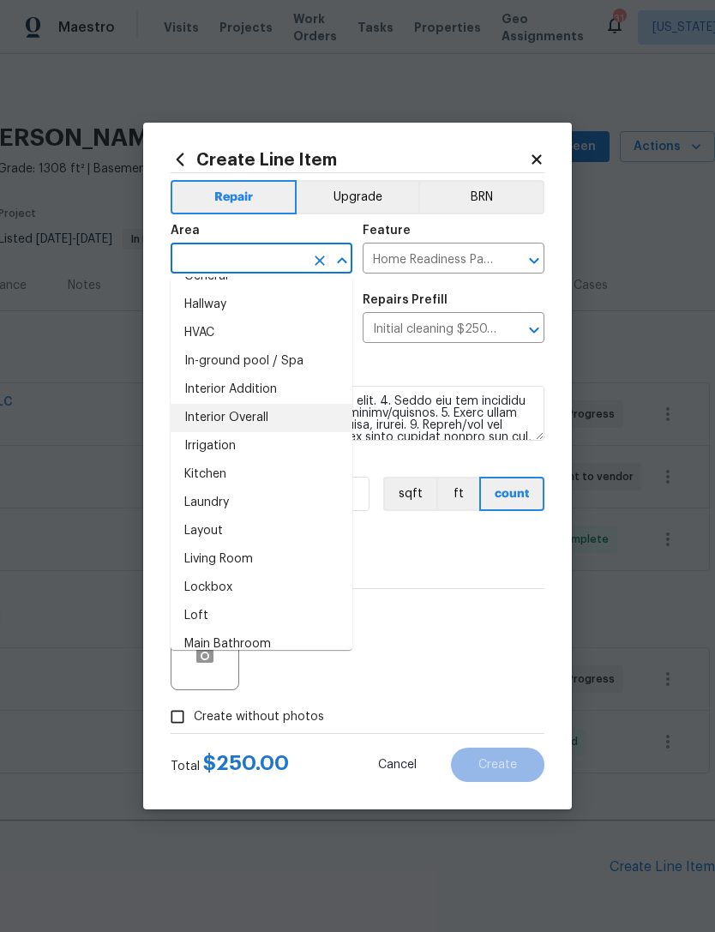
click at [283, 413] on li "Interior Overall" at bounding box center [262, 418] width 182 height 28
type input "Interior Overall"
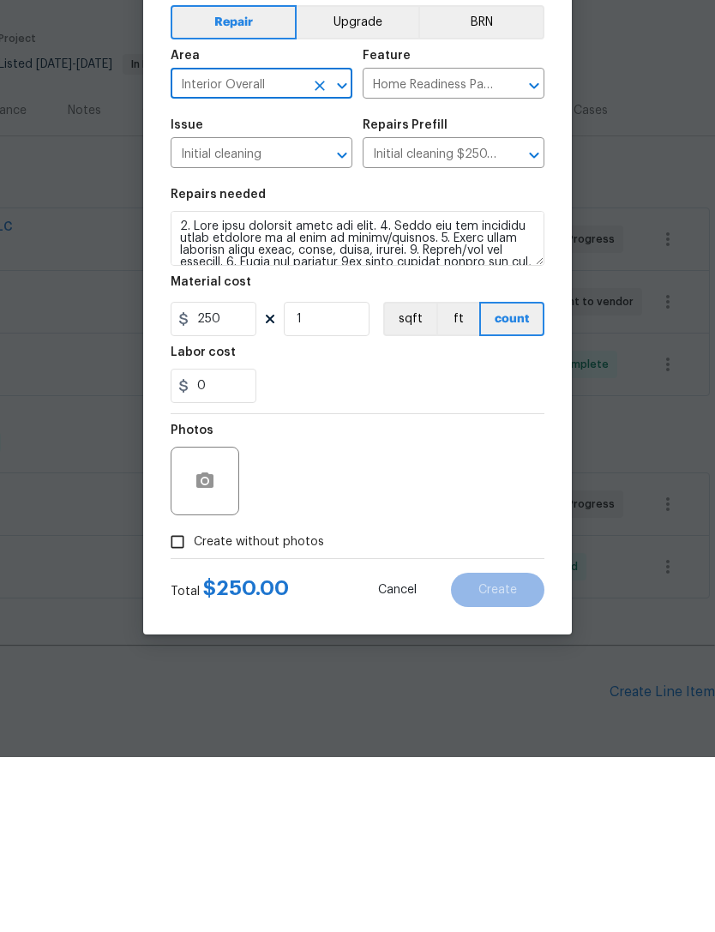
click at [188, 700] on input "Create without photos" at bounding box center [177, 716] width 33 height 33
checkbox input "true"
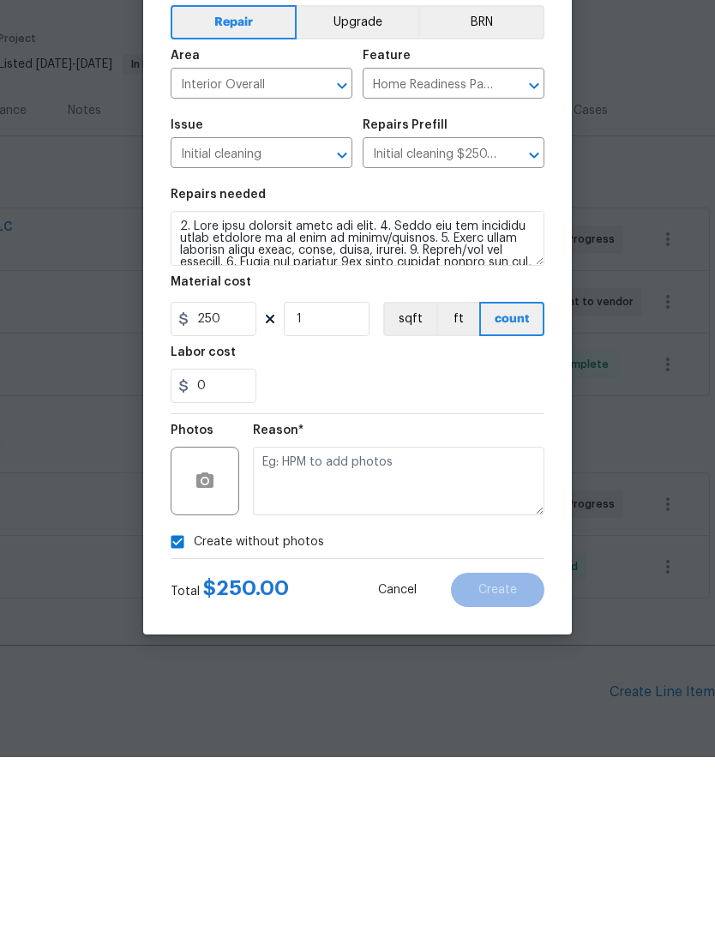
scroll to position [55, 0]
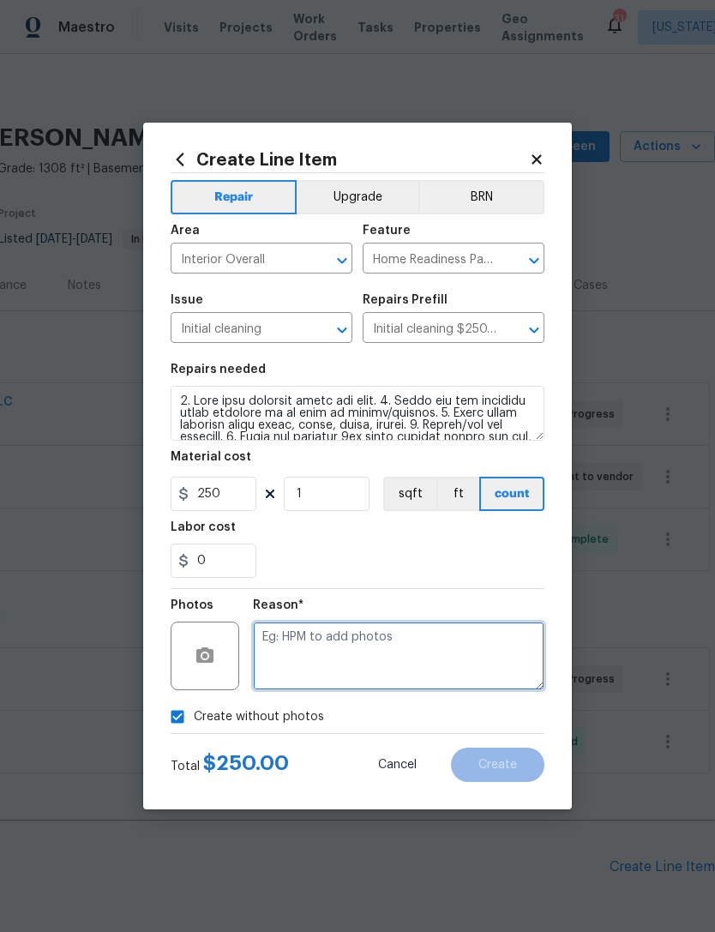
click at [378, 655] on textarea at bounding box center [398, 656] width 291 height 69
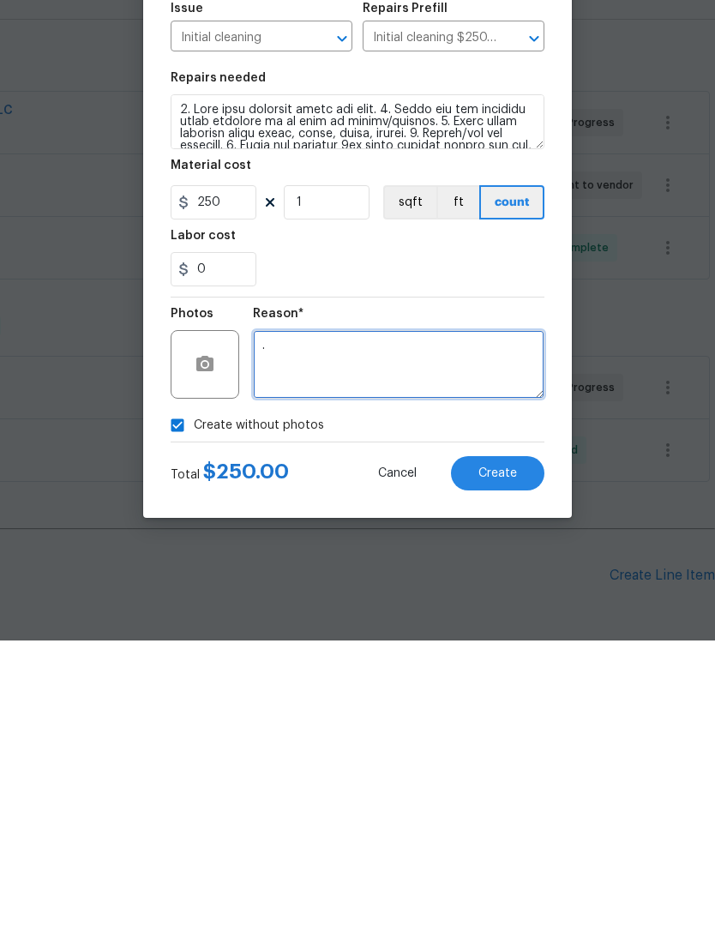
type textarea "."
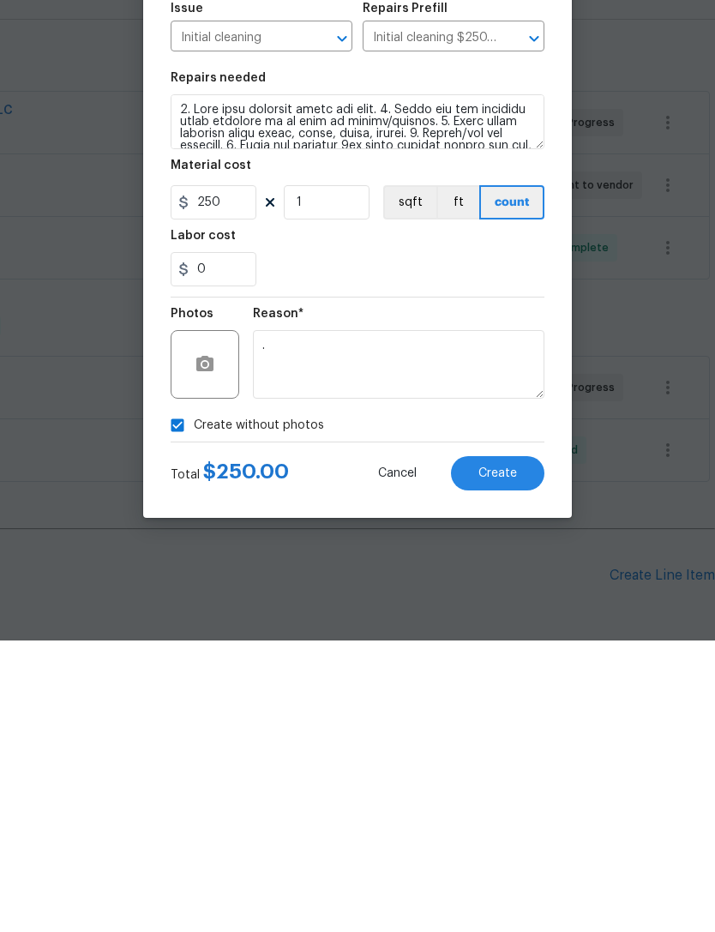
click at [508, 759] on span "Create" at bounding box center [497, 765] width 39 height 13
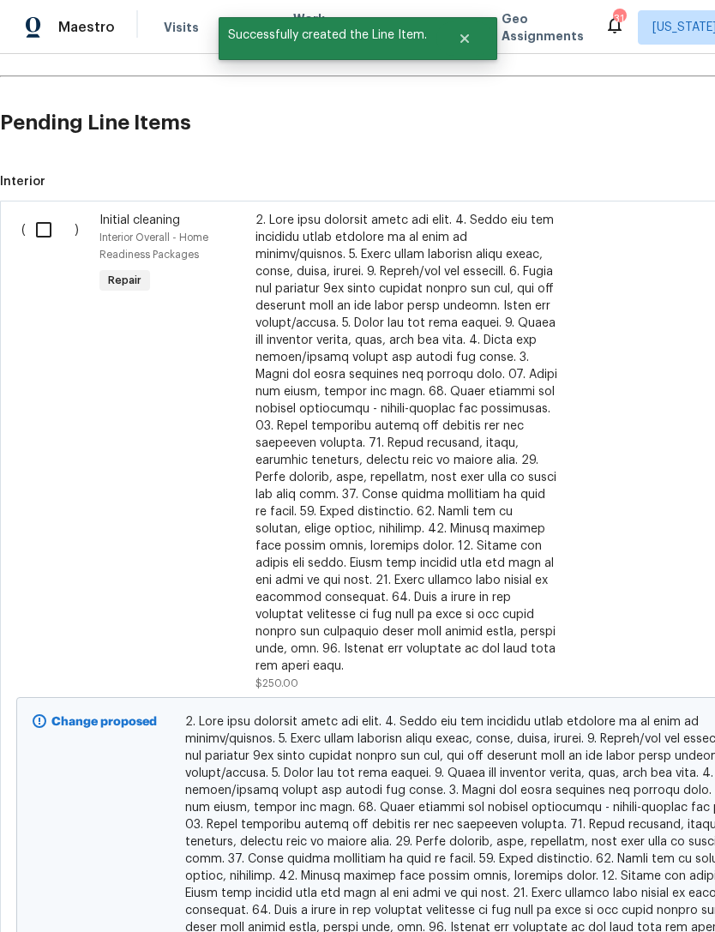
scroll to position [744, 0]
click at [38, 212] on input "checkbox" at bounding box center [50, 230] width 49 height 36
checkbox input "true"
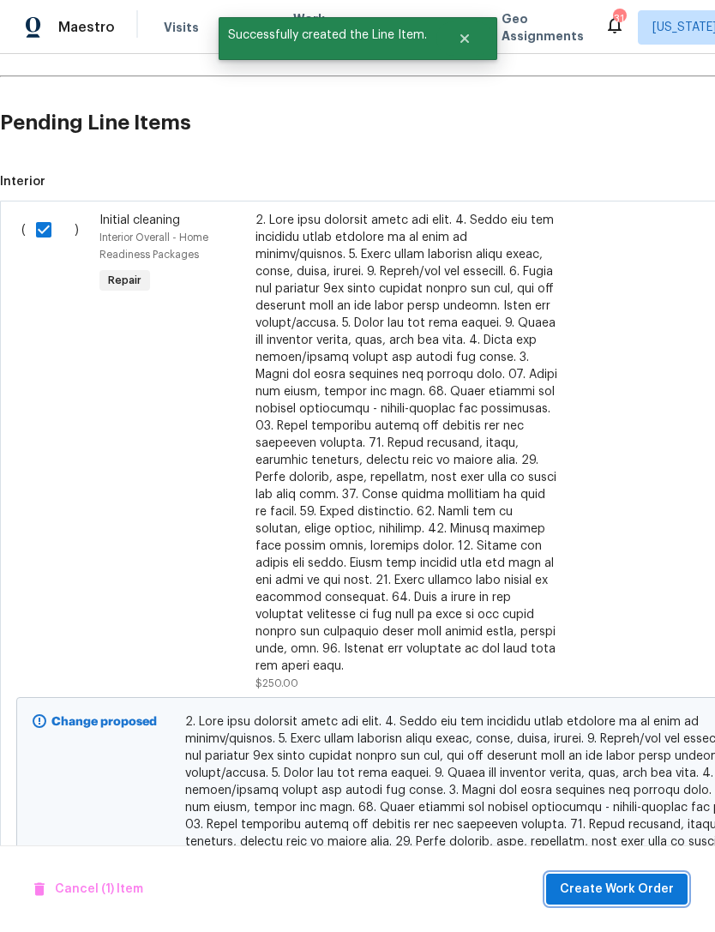
click at [632, 888] on span "Create Work Order" at bounding box center [617, 889] width 114 height 21
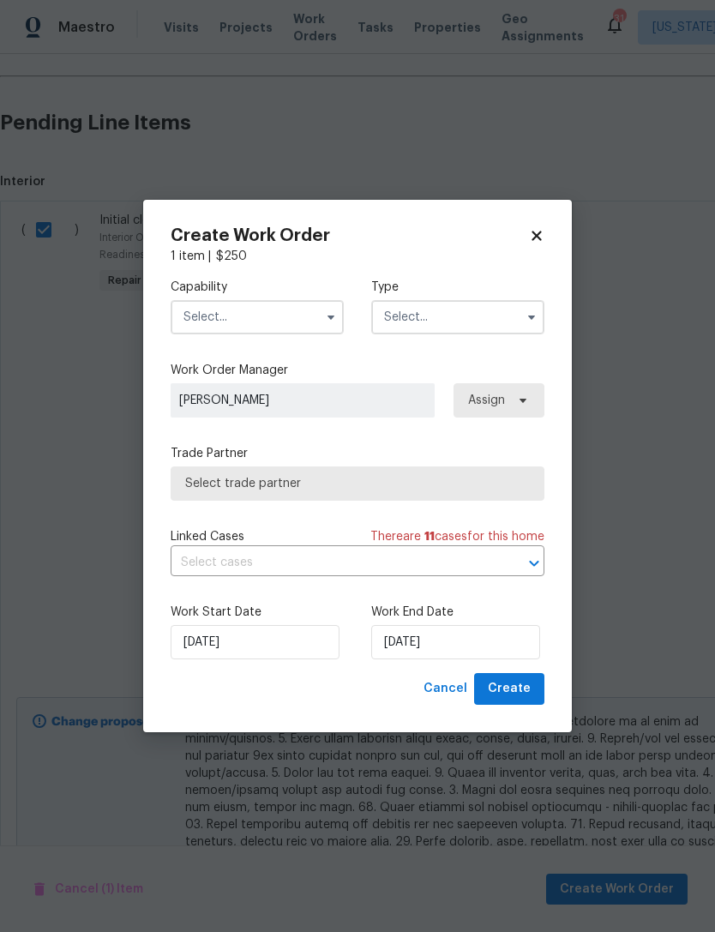
click at [323, 309] on button "button" at bounding box center [331, 317] width 21 height 21
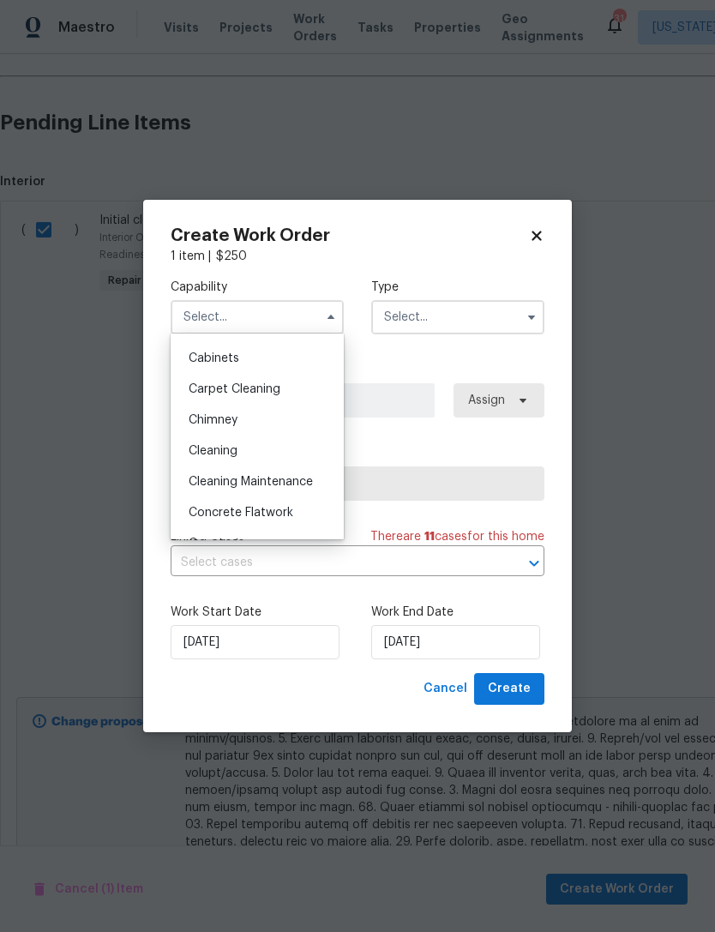
scroll to position [126, 0]
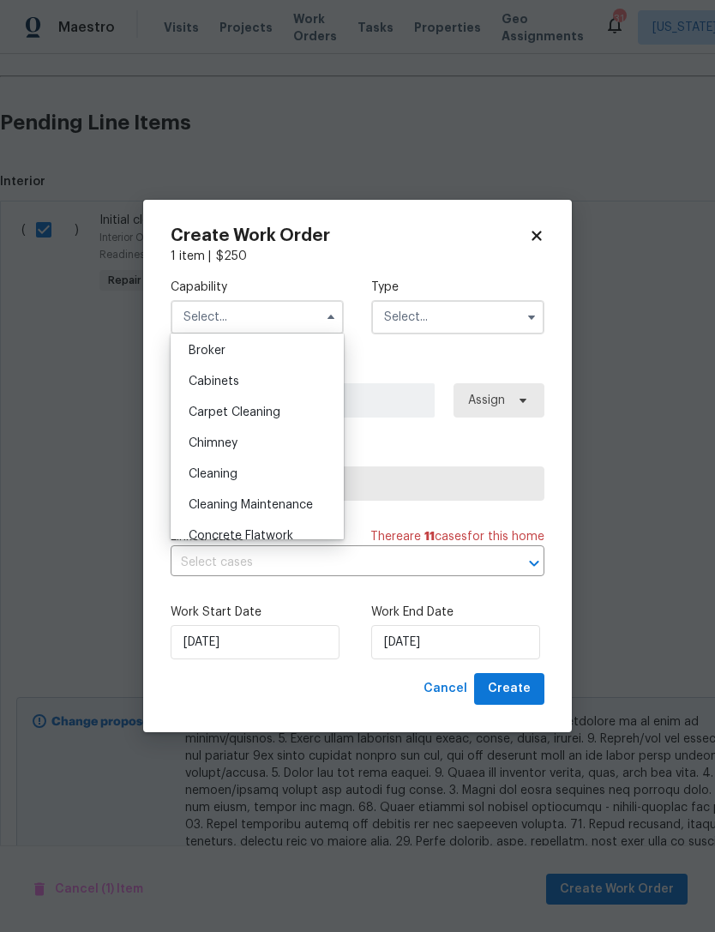
click at [290, 472] on div "Cleaning" at bounding box center [257, 474] width 165 height 31
type input "Cleaning"
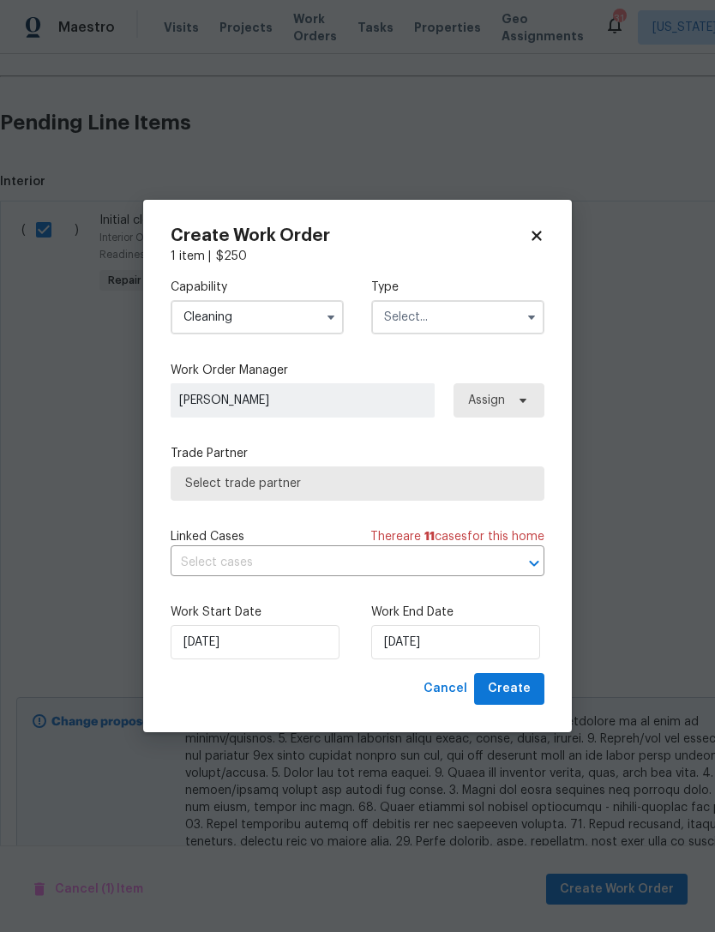
click at [526, 320] on icon "button" at bounding box center [532, 317] width 14 height 14
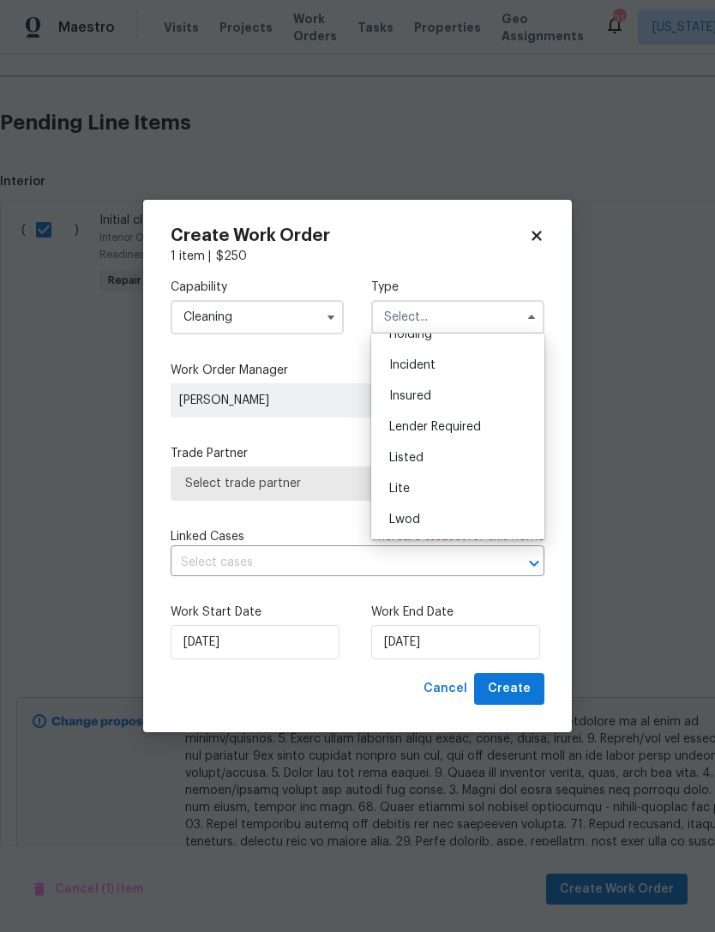
scroll to position [86, 0]
click at [458, 457] on div "Listed" at bounding box center [458, 452] width 165 height 31
type input "Listed"
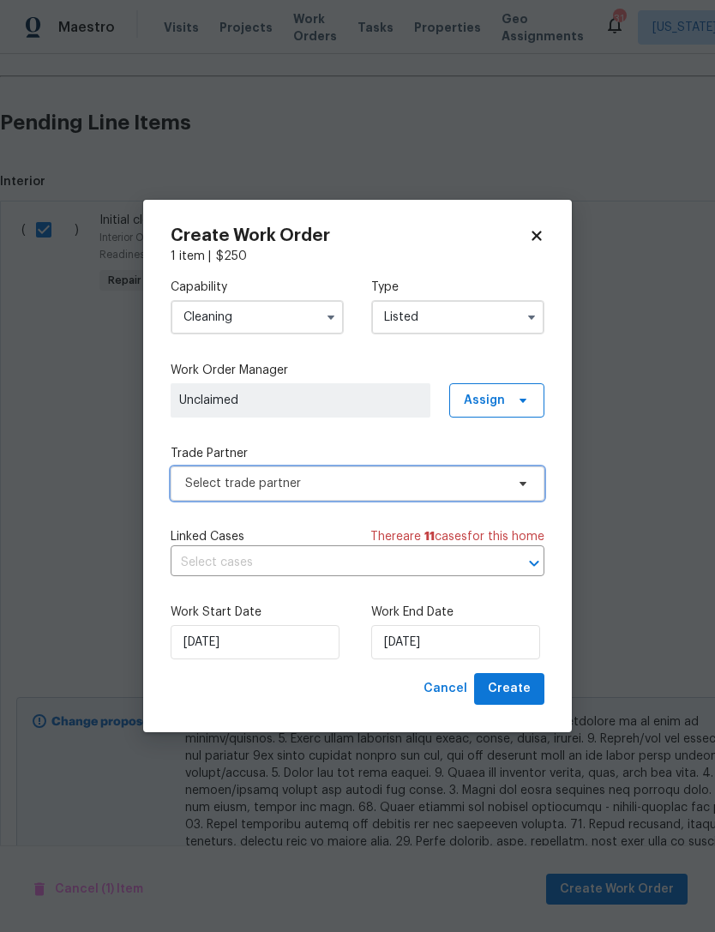
click at [520, 475] on span "Select trade partner" at bounding box center [358, 483] width 374 height 34
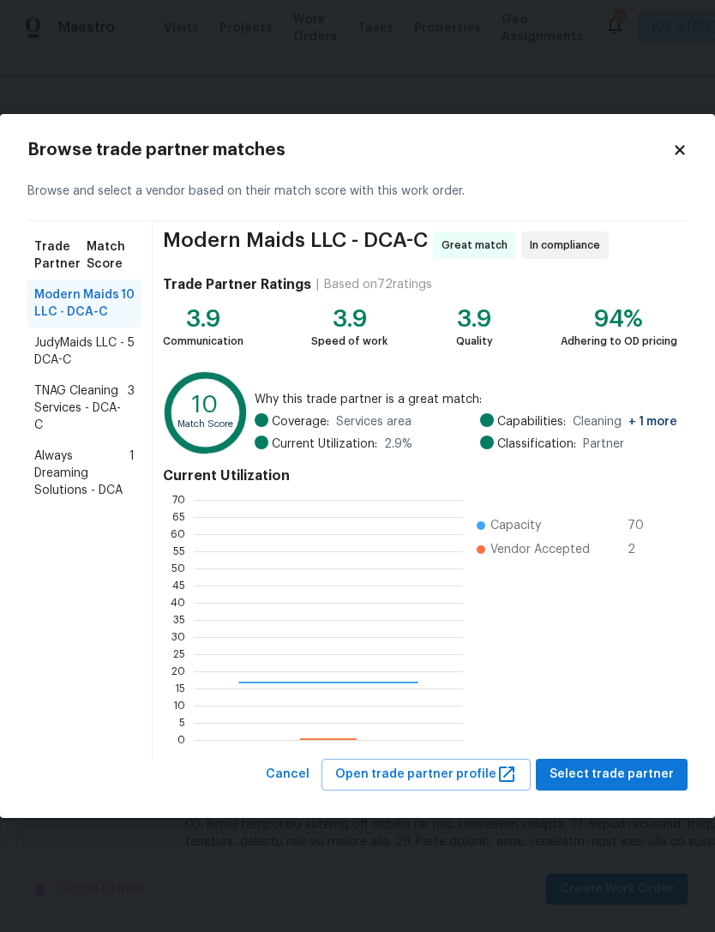
scroll to position [240, 269]
click at [638, 763] on button "Select trade partner" at bounding box center [612, 775] width 152 height 32
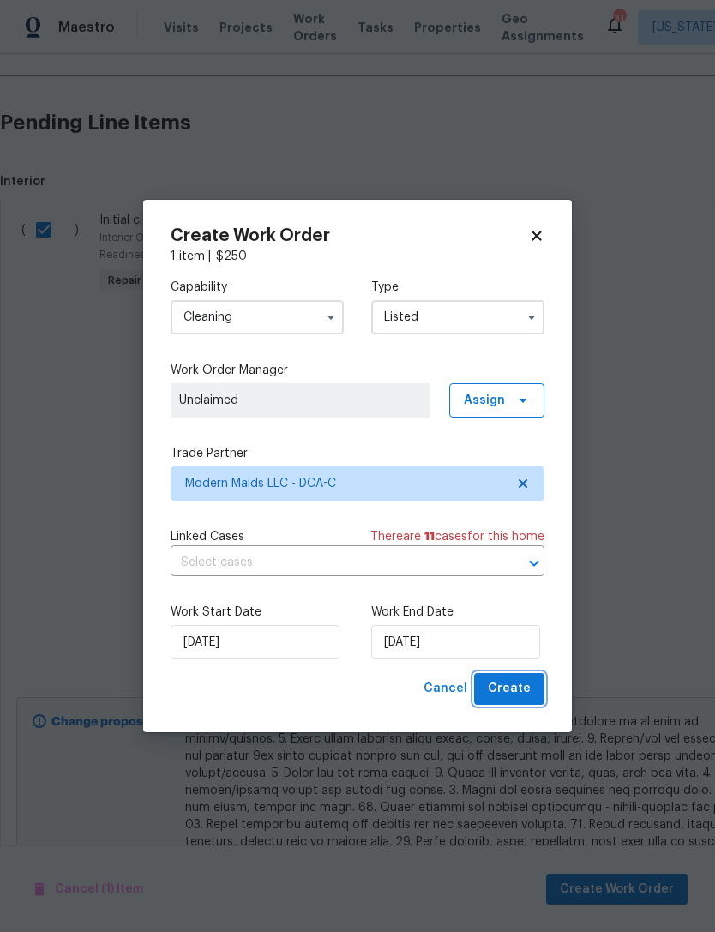
click at [514, 693] on span "Create" at bounding box center [509, 688] width 43 height 21
checkbox input "false"
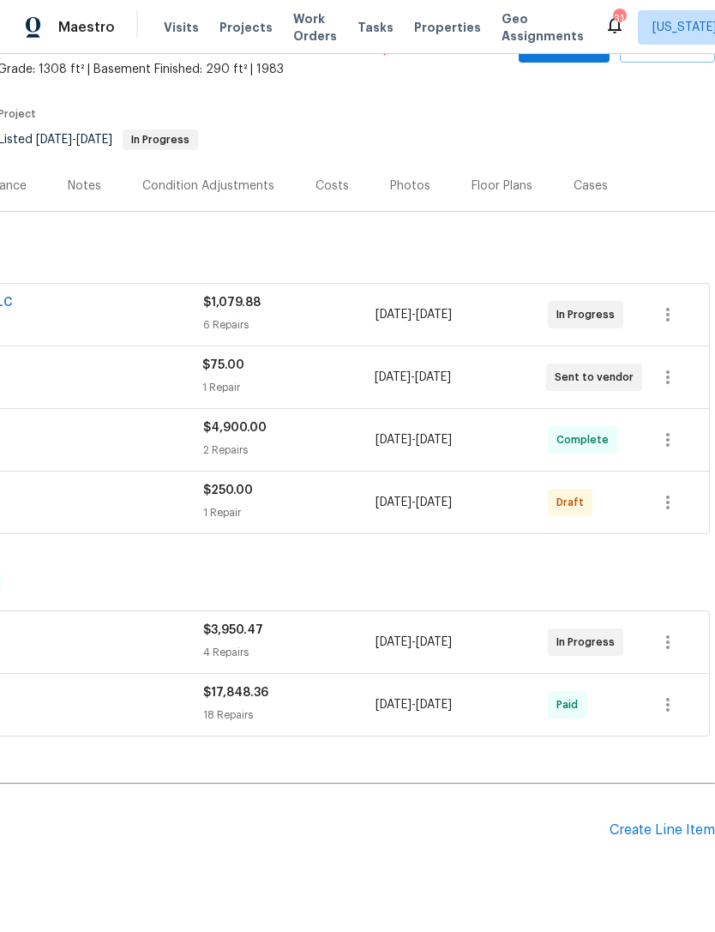
scroll to position [99, 254]
click at [664, 492] on icon "button" at bounding box center [668, 502] width 21 height 21
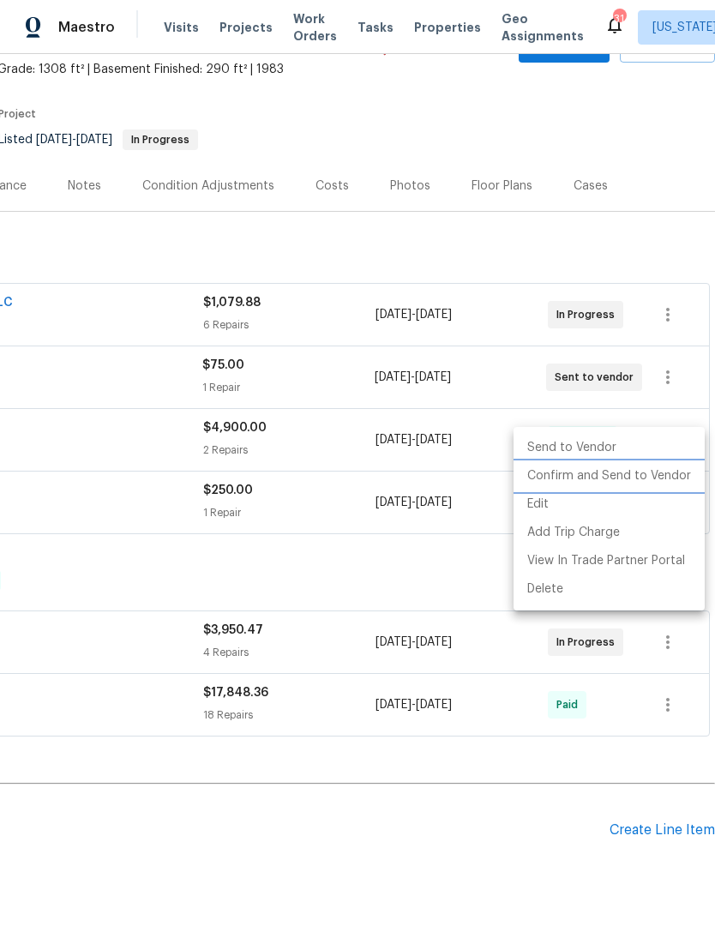
click at [630, 472] on li "Confirm and Send to Vendor" at bounding box center [609, 476] width 191 height 28
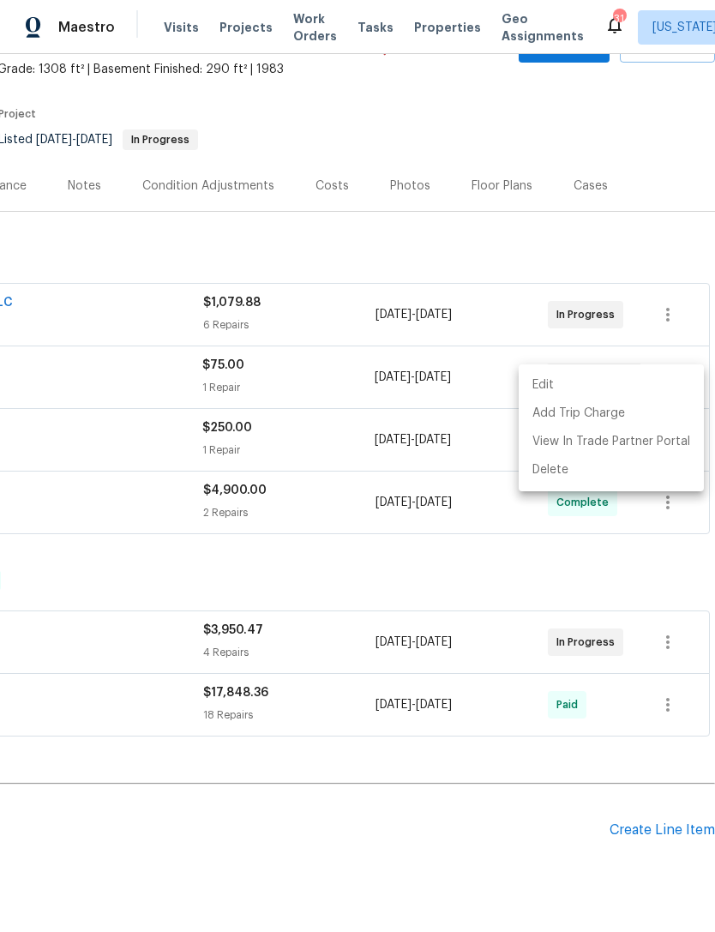
click at [303, 831] on div at bounding box center [357, 466] width 715 height 932
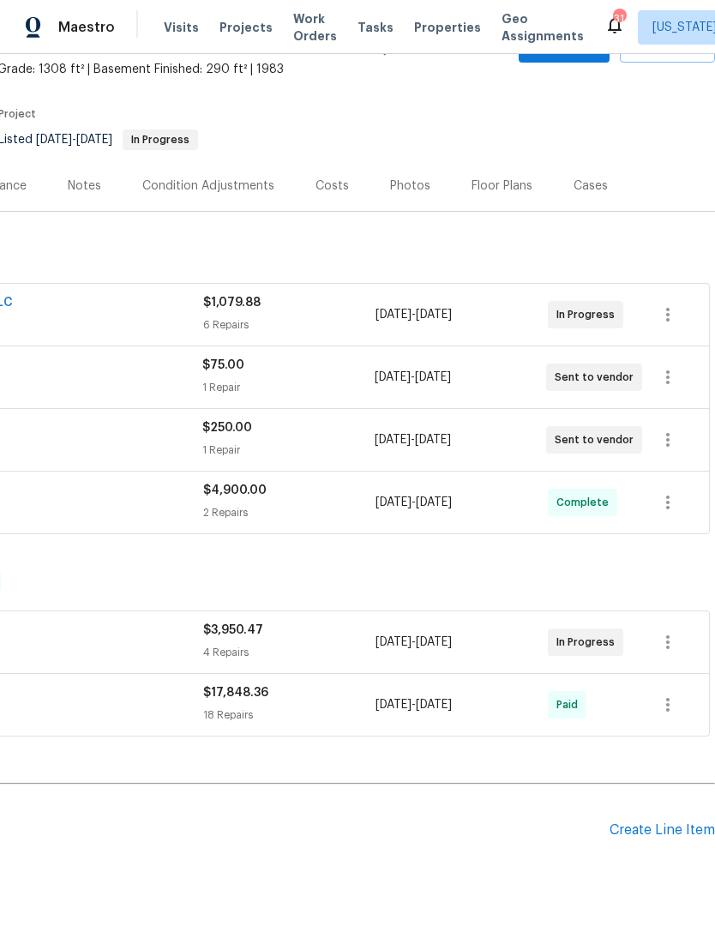
click at [313, 802] on h2 "Pending Line Items" at bounding box center [177, 830] width 863 height 80
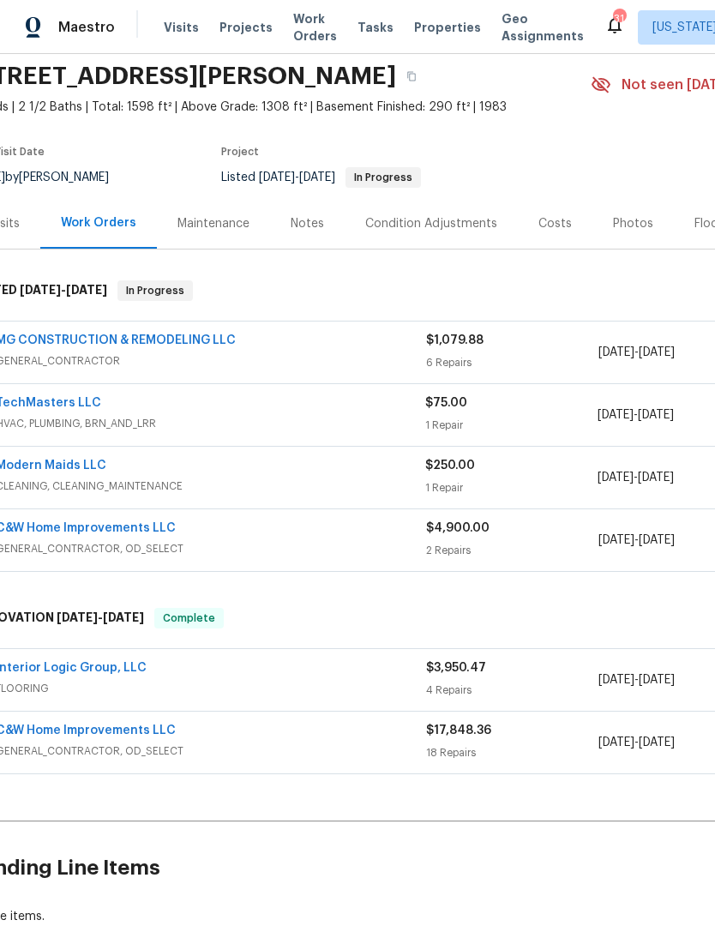
scroll to position [62, 32]
click at [237, 32] on span "Projects" at bounding box center [245, 27] width 53 height 17
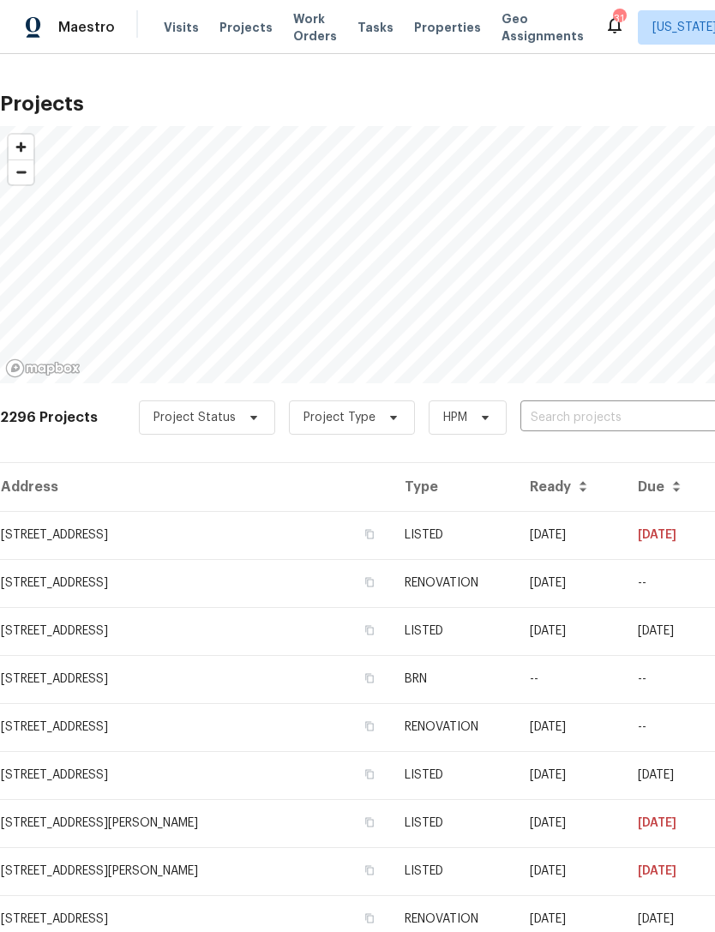
click at [548, 415] on input "text" at bounding box center [618, 418] width 196 height 27
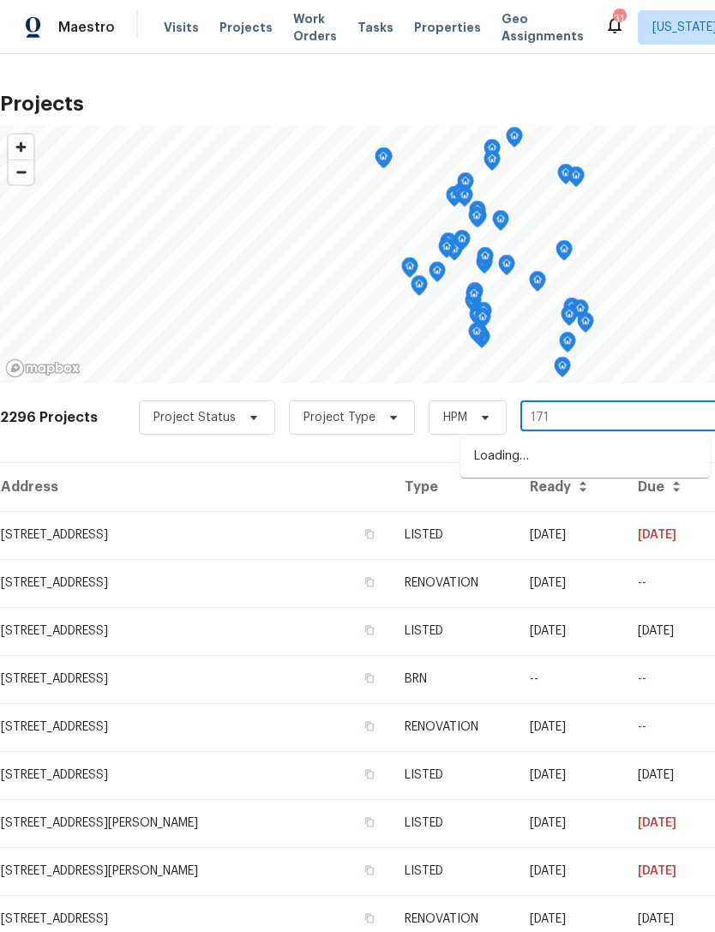
type input "1715"
click at [551, 454] on li "[STREET_ADDRESS]" at bounding box center [584, 456] width 249 height 28
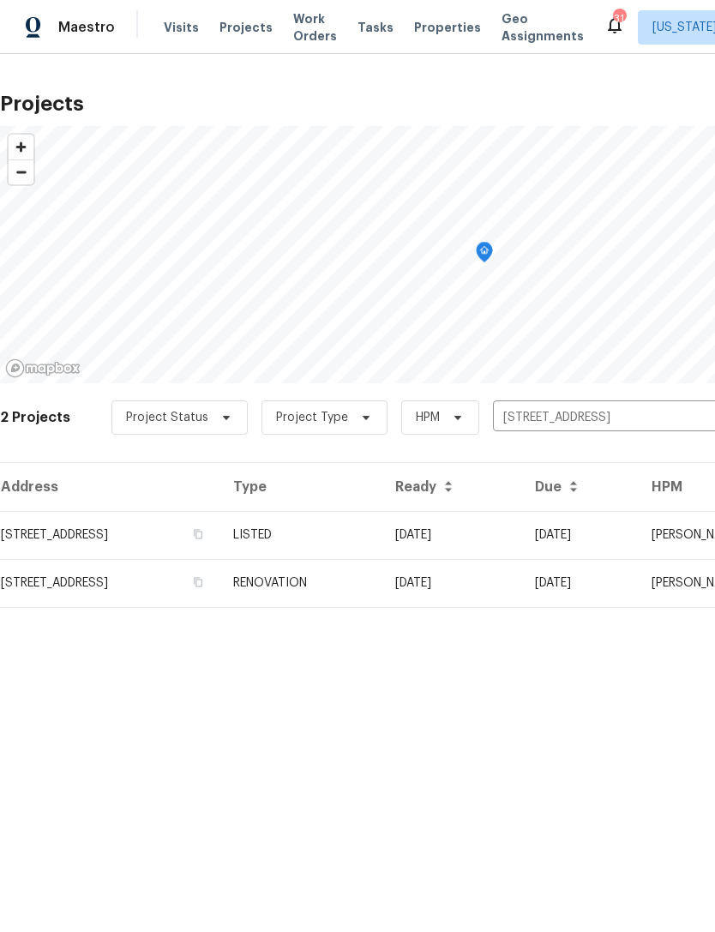
click at [219, 535] on td "[STREET_ADDRESS]" at bounding box center [109, 535] width 219 height 48
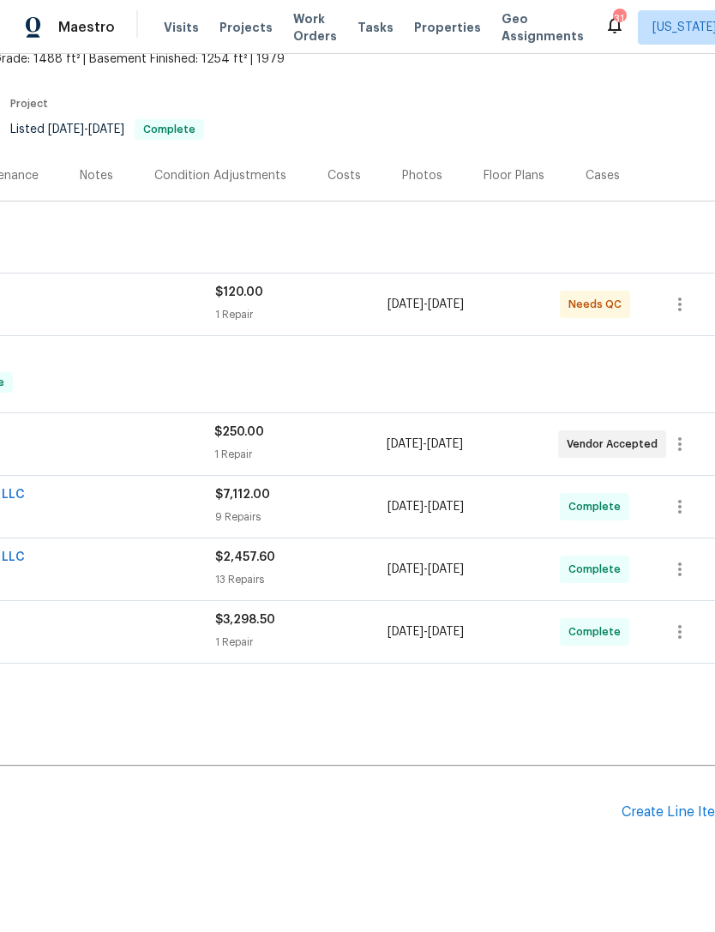
scroll to position [108, 242]
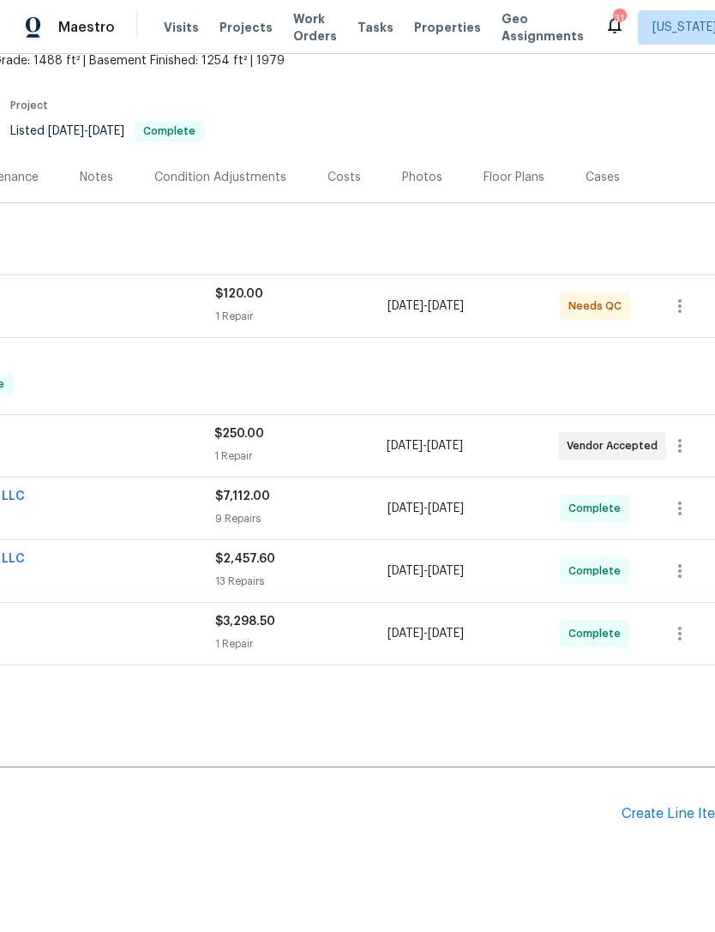
click at [346, 576] on div "13 Repairs" at bounding box center [301, 581] width 172 height 17
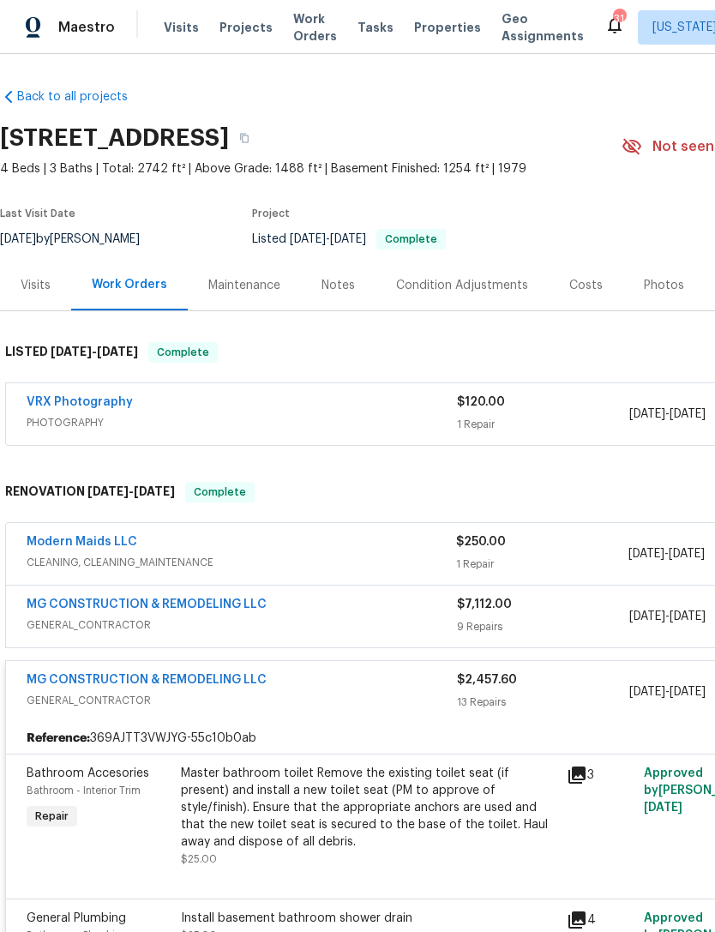
scroll to position [0, 0]
